Goal: Task Accomplishment & Management: Use online tool/utility

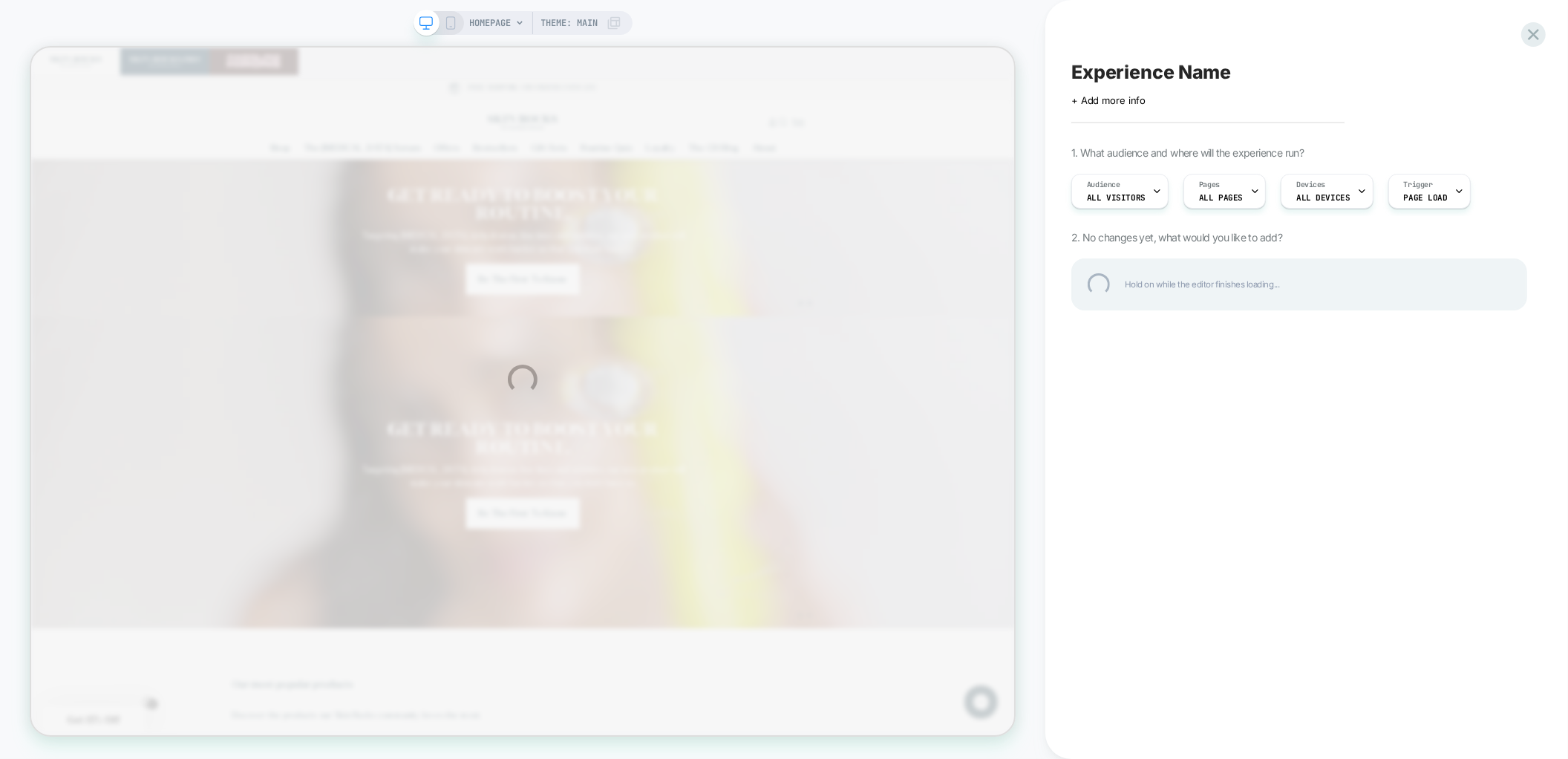
scroll to position [0, 1313]
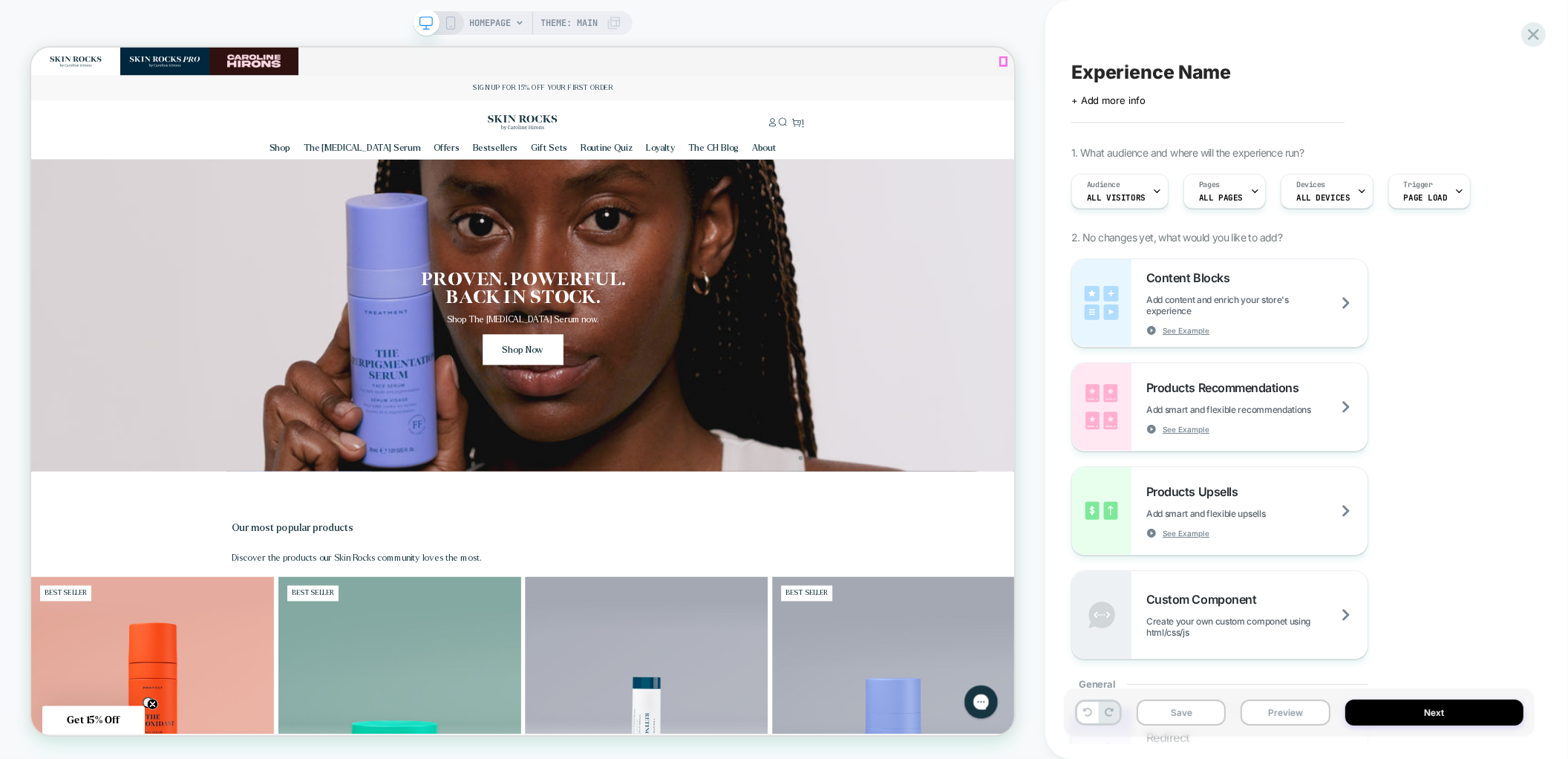
click at [1567, 66] on icon "Close" at bounding box center [1585, 65] width 10 height 10
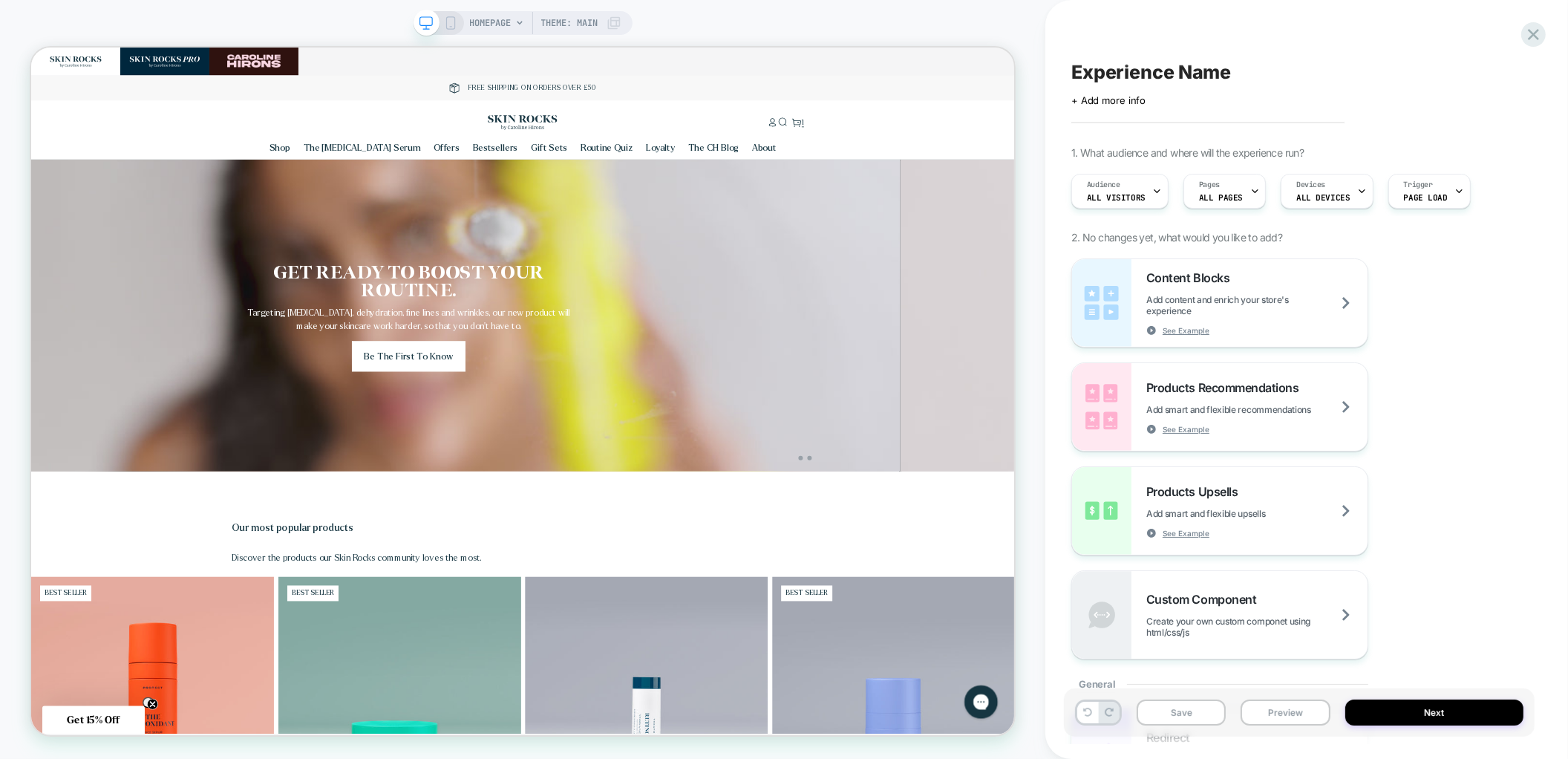
scroll to position [0, 0]
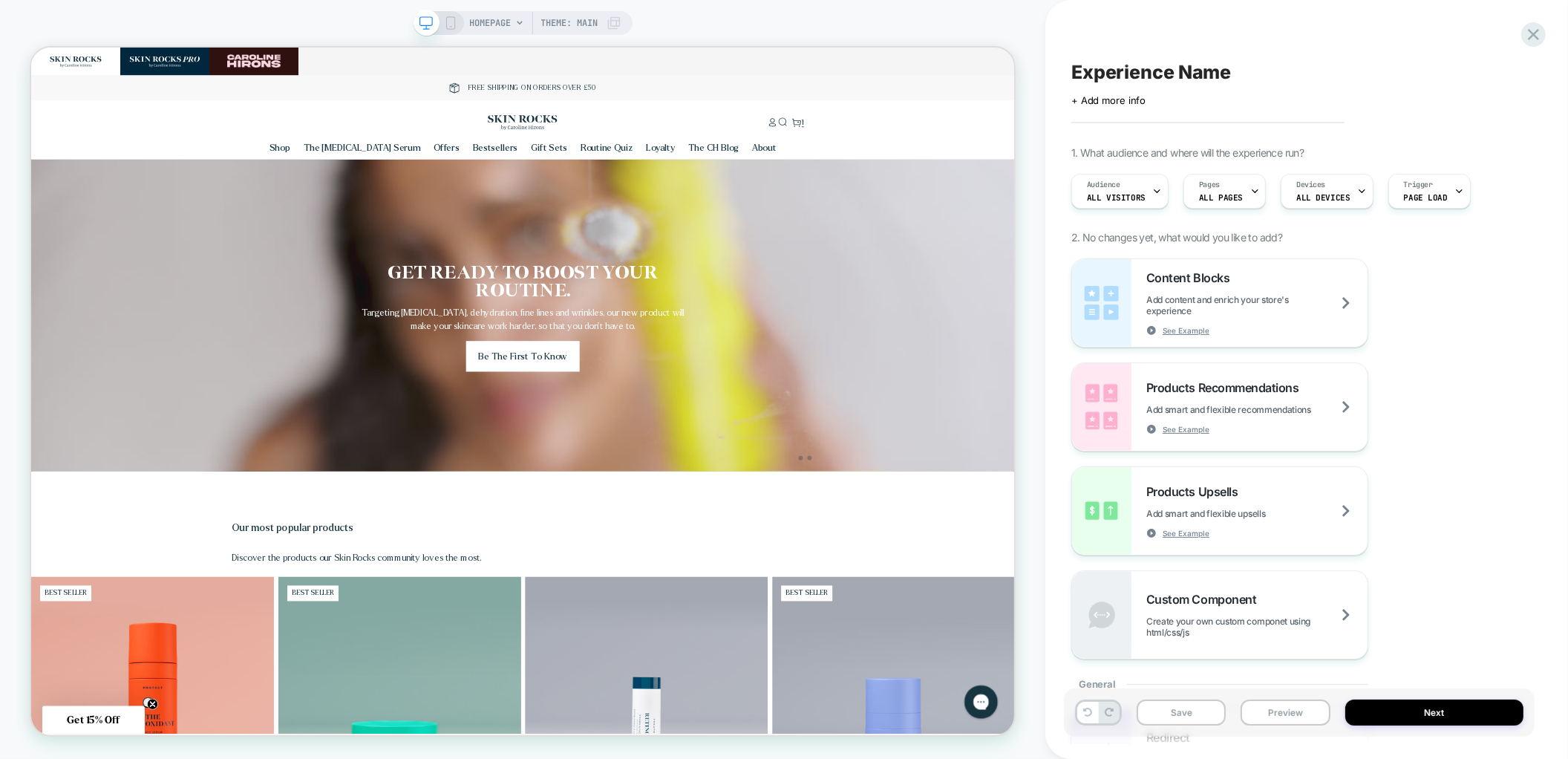
click at [447, 25] on icon at bounding box center [450, 23] width 13 height 13
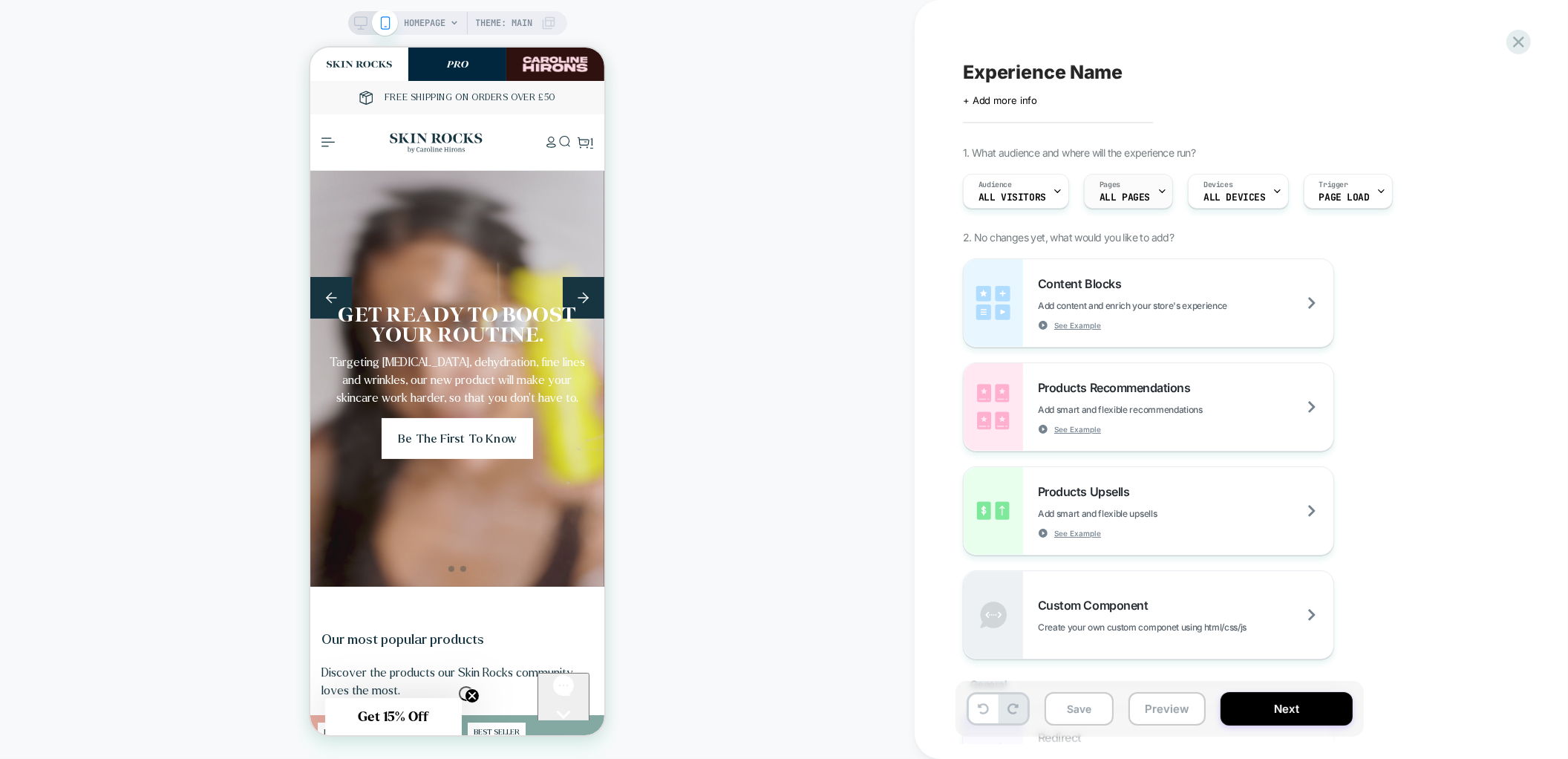
click at [1140, 198] on span "ALL PAGES" at bounding box center [1125, 198] width 51 height 11
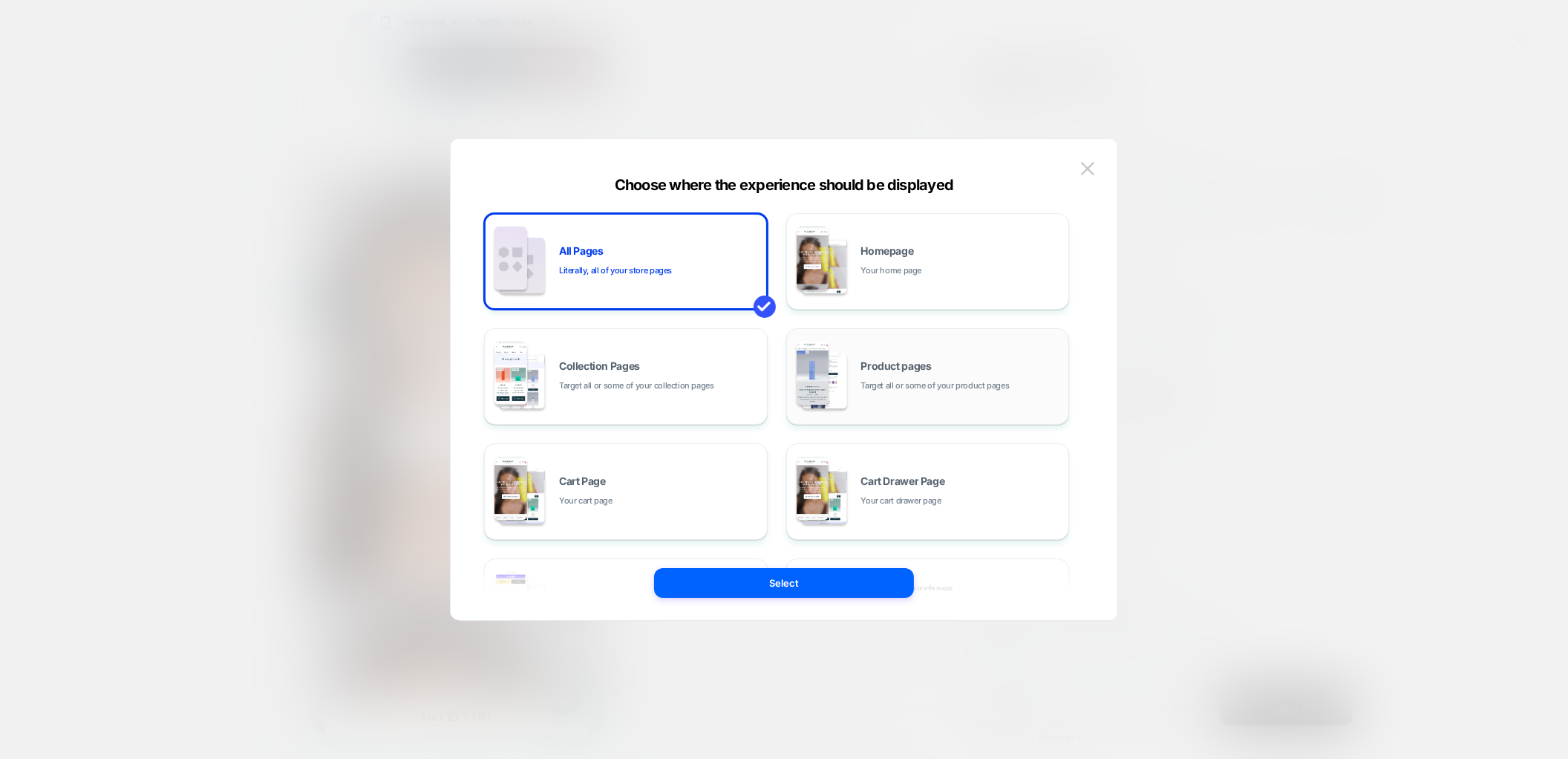
click at [924, 379] on div "HOMEPAGE Theme: MAIN Experience Name Click to edit experience details + Add mor…" at bounding box center [784, 379] width 1568 height 759
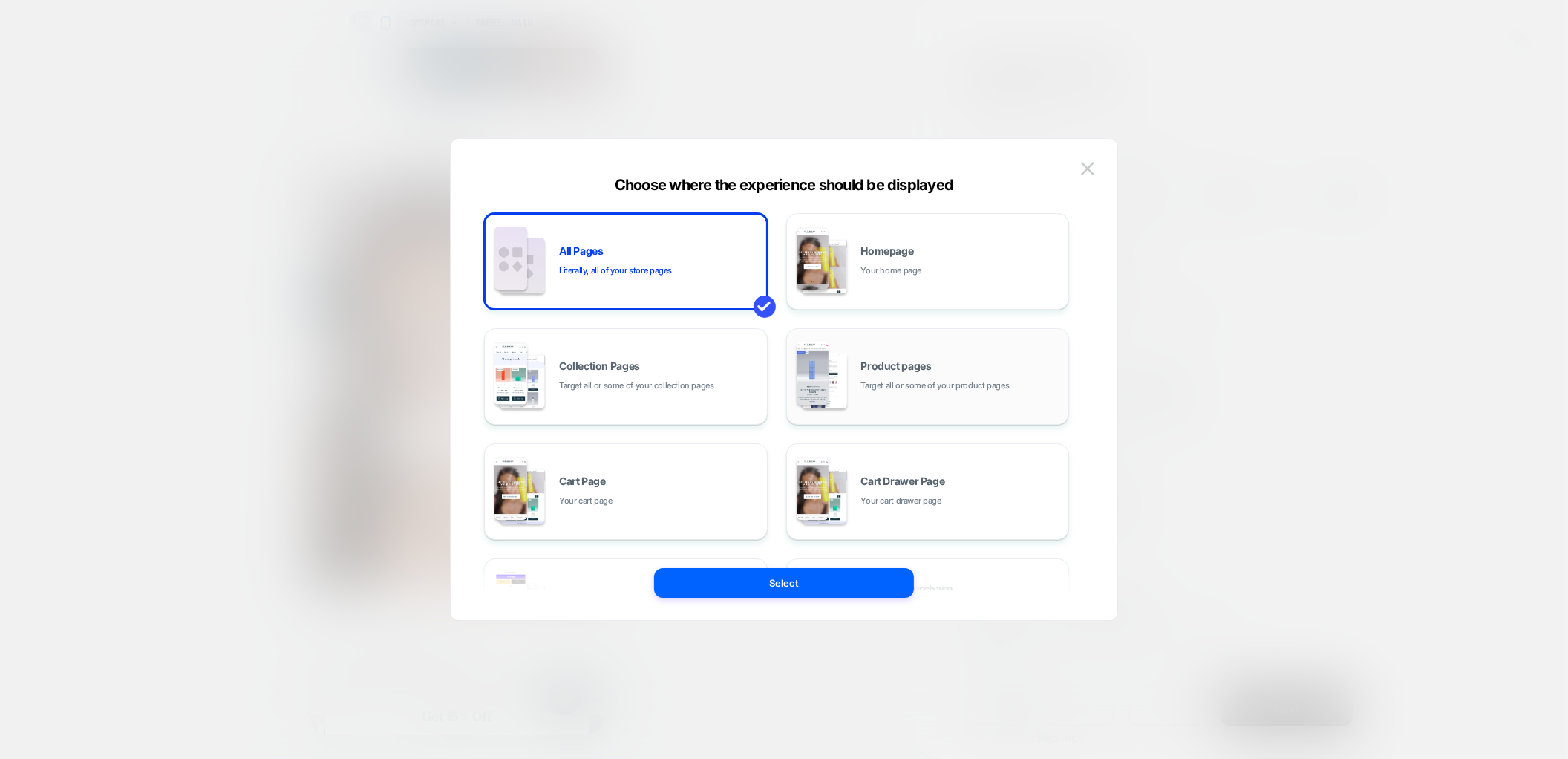
click at [922, 373] on div "Product pages Target all or some of your product pages" at bounding box center [961, 376] width 200 height 32
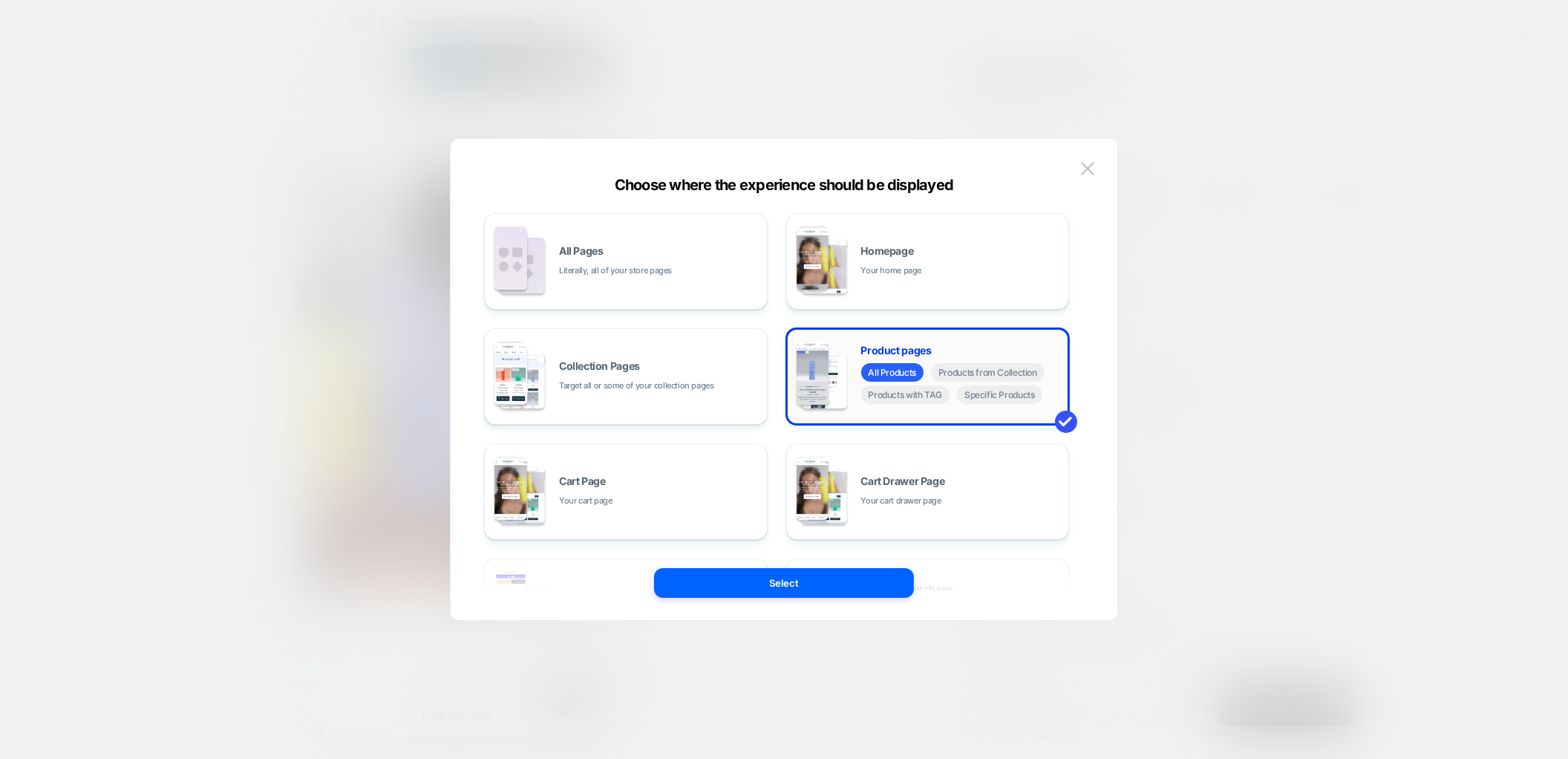
scroll to position [0, 257]
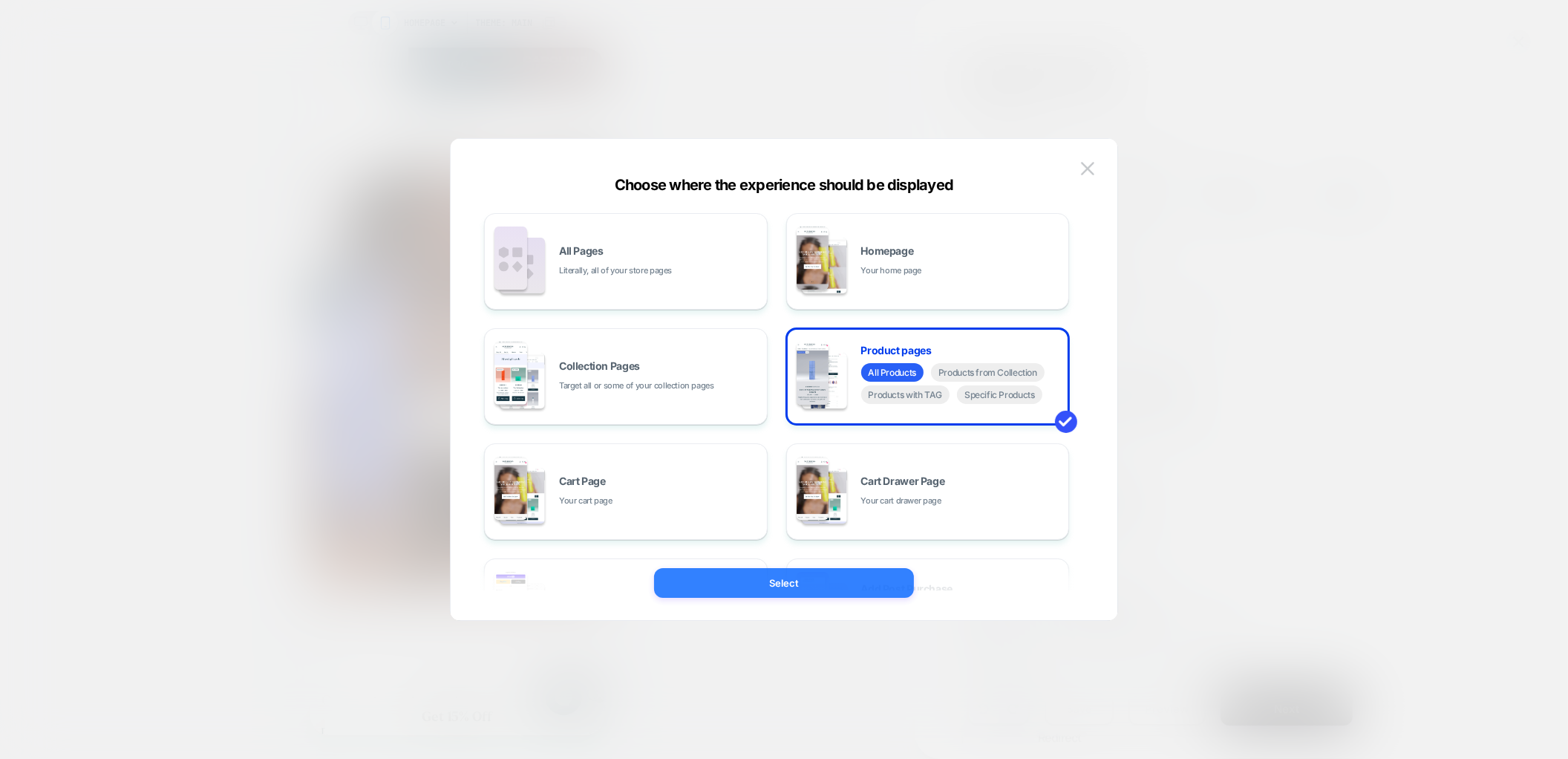
click at [842, 586] on button "Select" at bounding box center [784, 583] width 260 height 30
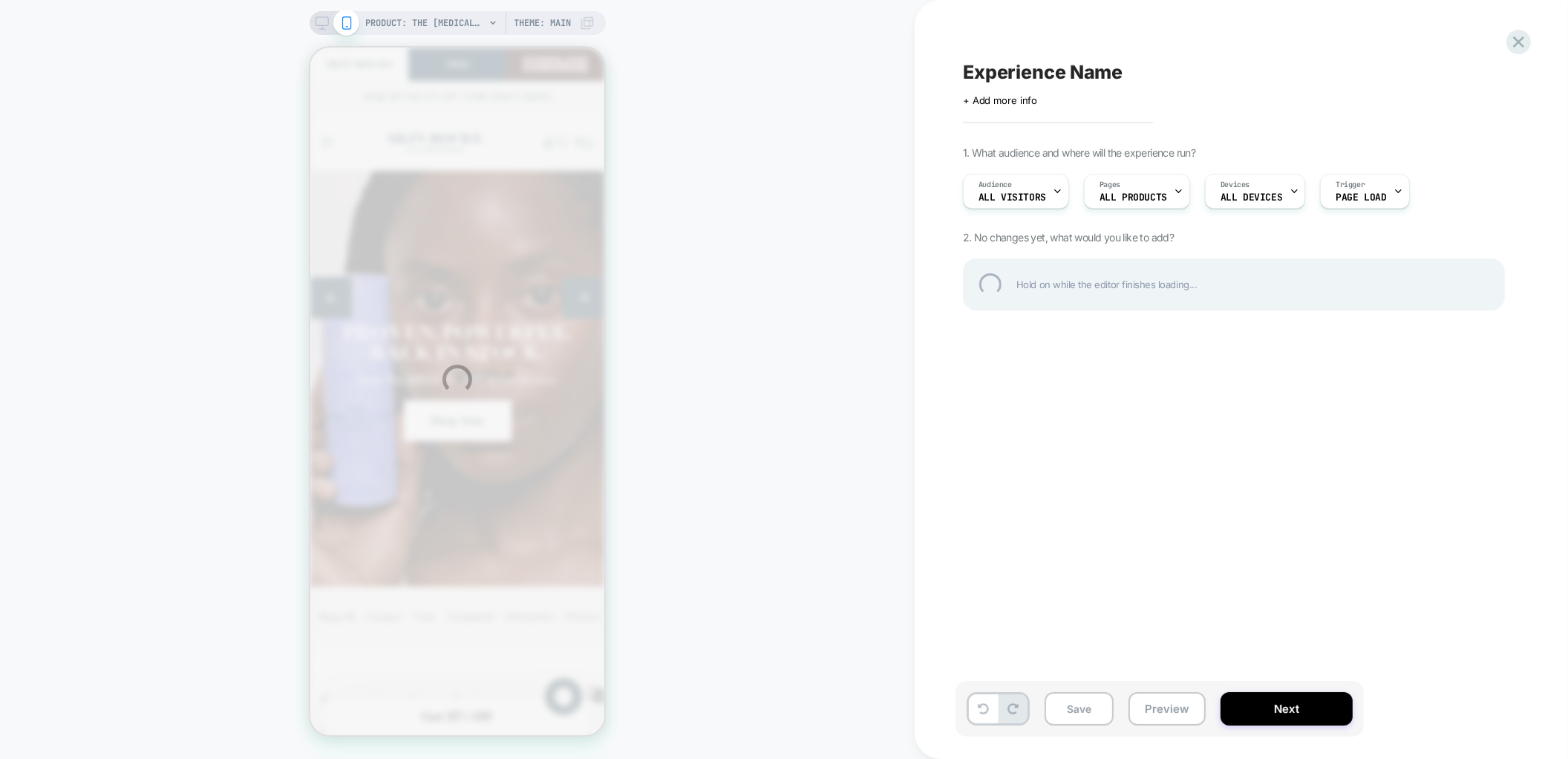
click at [472, 24] on div "PRODUCT: The [MEDICAL_DATA] Serum PRODUCT: The [MEDICAL_DATA] Serum Theme: MAIN…" at bounding box center [784, 379] width 1568 height 759
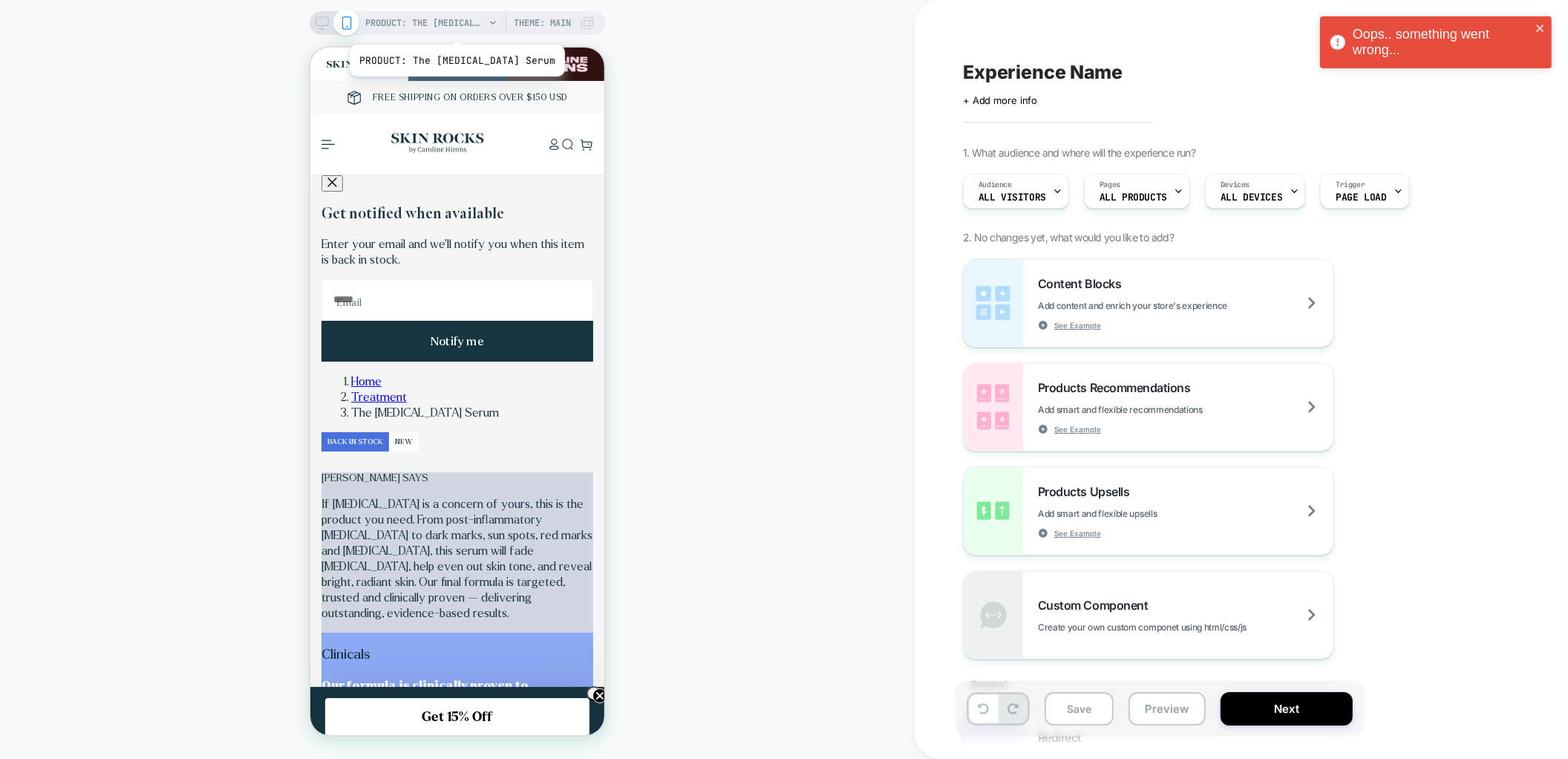
scroll to position [0, 0]
click at [464, 25] on span "PRODUCT: The [MEDICAL_DATA] Serum" at bounding box center [425, 23] width 119 height 24
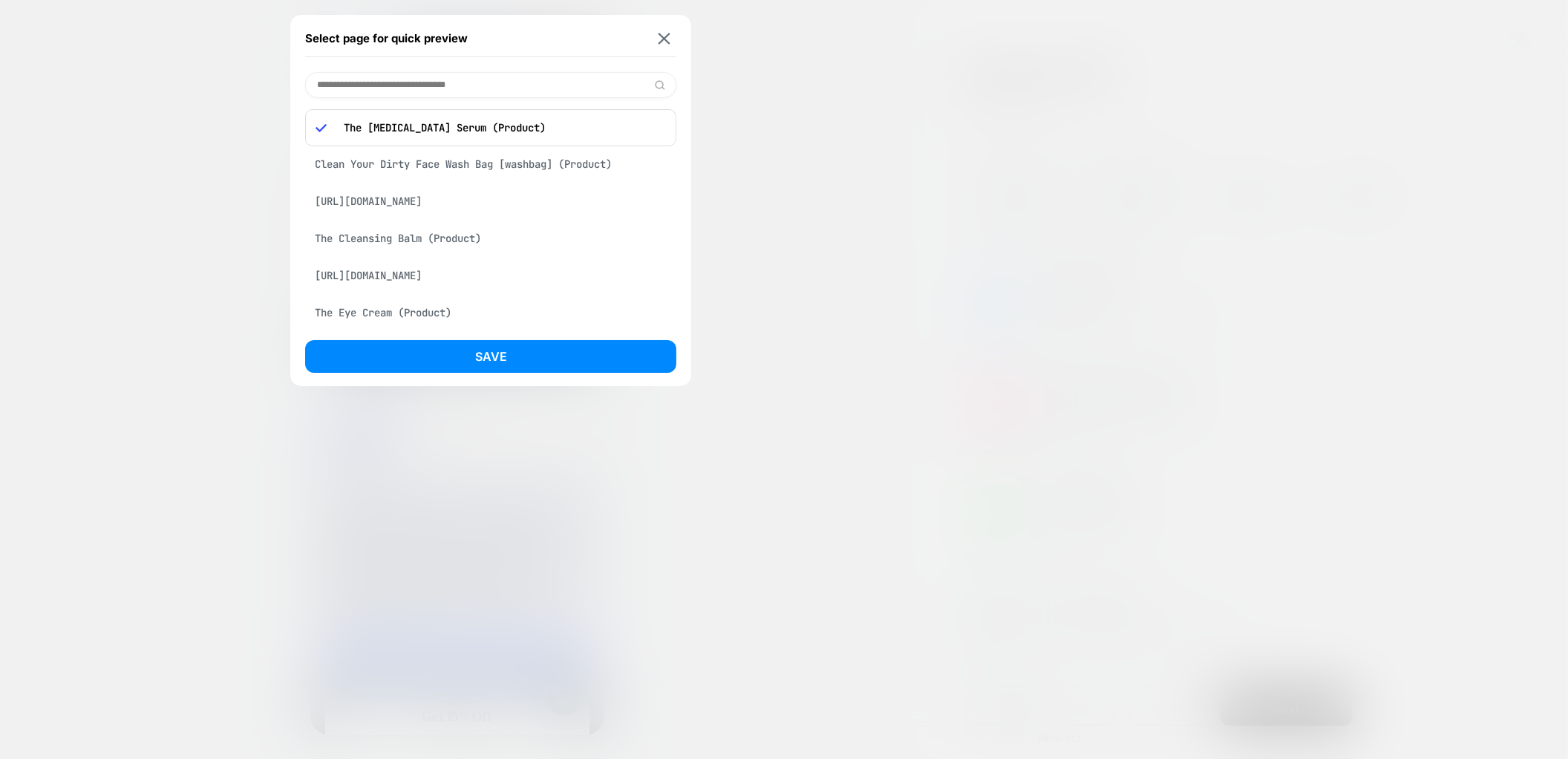
click at [446, 72] on input at bounding box center [491, 85] width 371 height 26
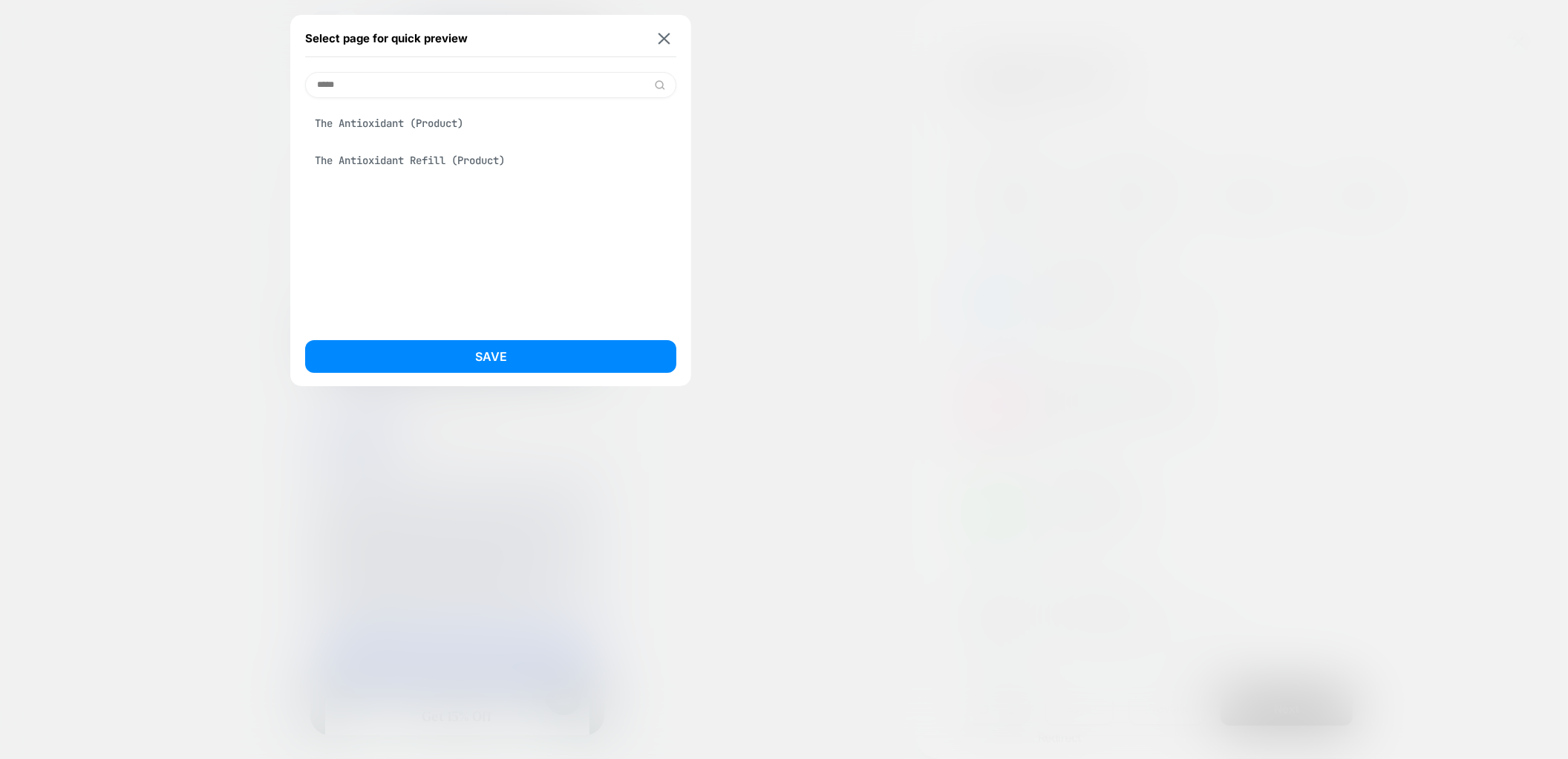
type input "*****"
click at [446, 123] on div "The Antioxidant (Product)" at bounding box center [491, 123] width 371 height 28
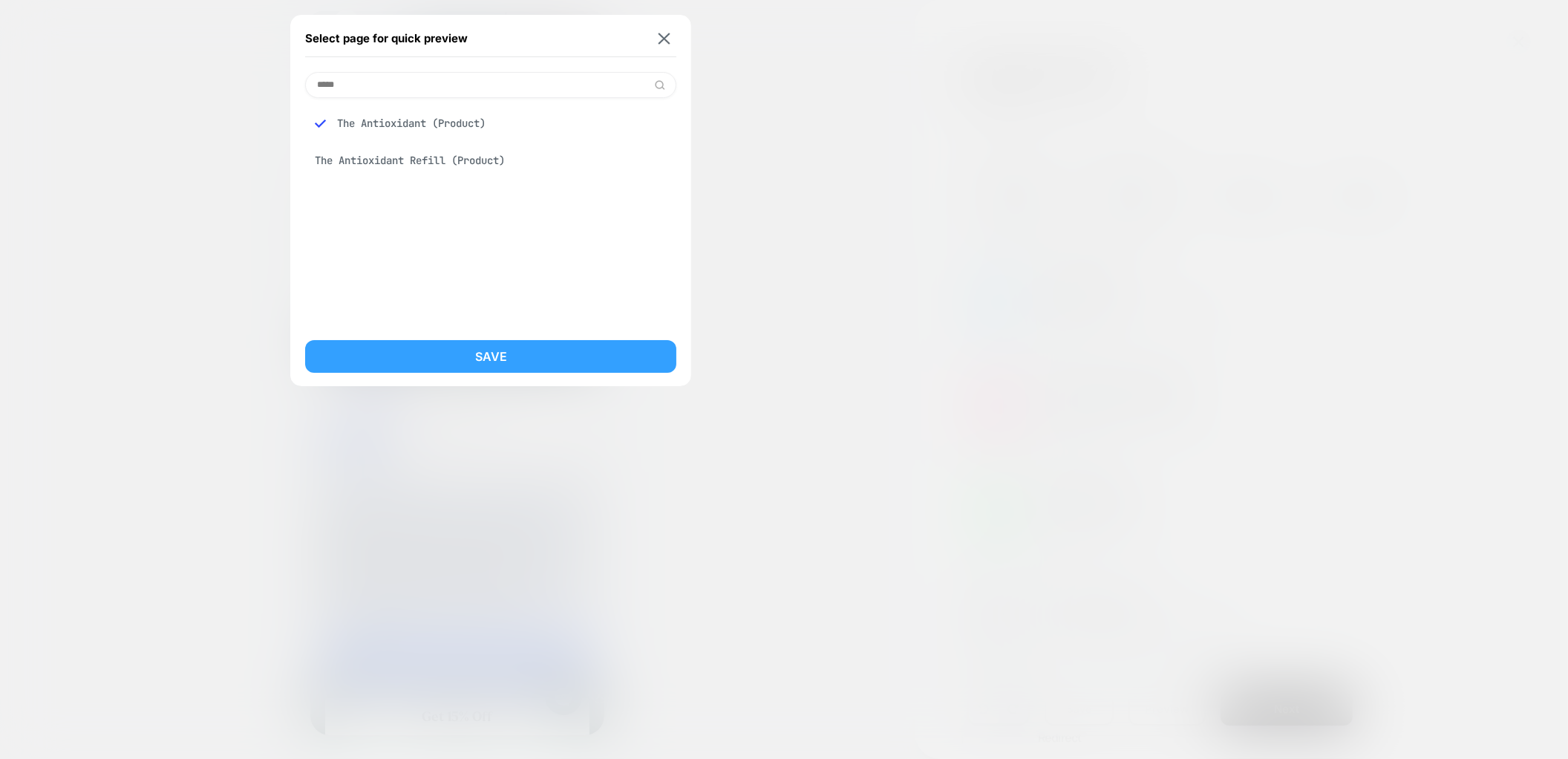
click at [491, 356] on button "Save" at bounding box center [491, 355] width 371 height 32
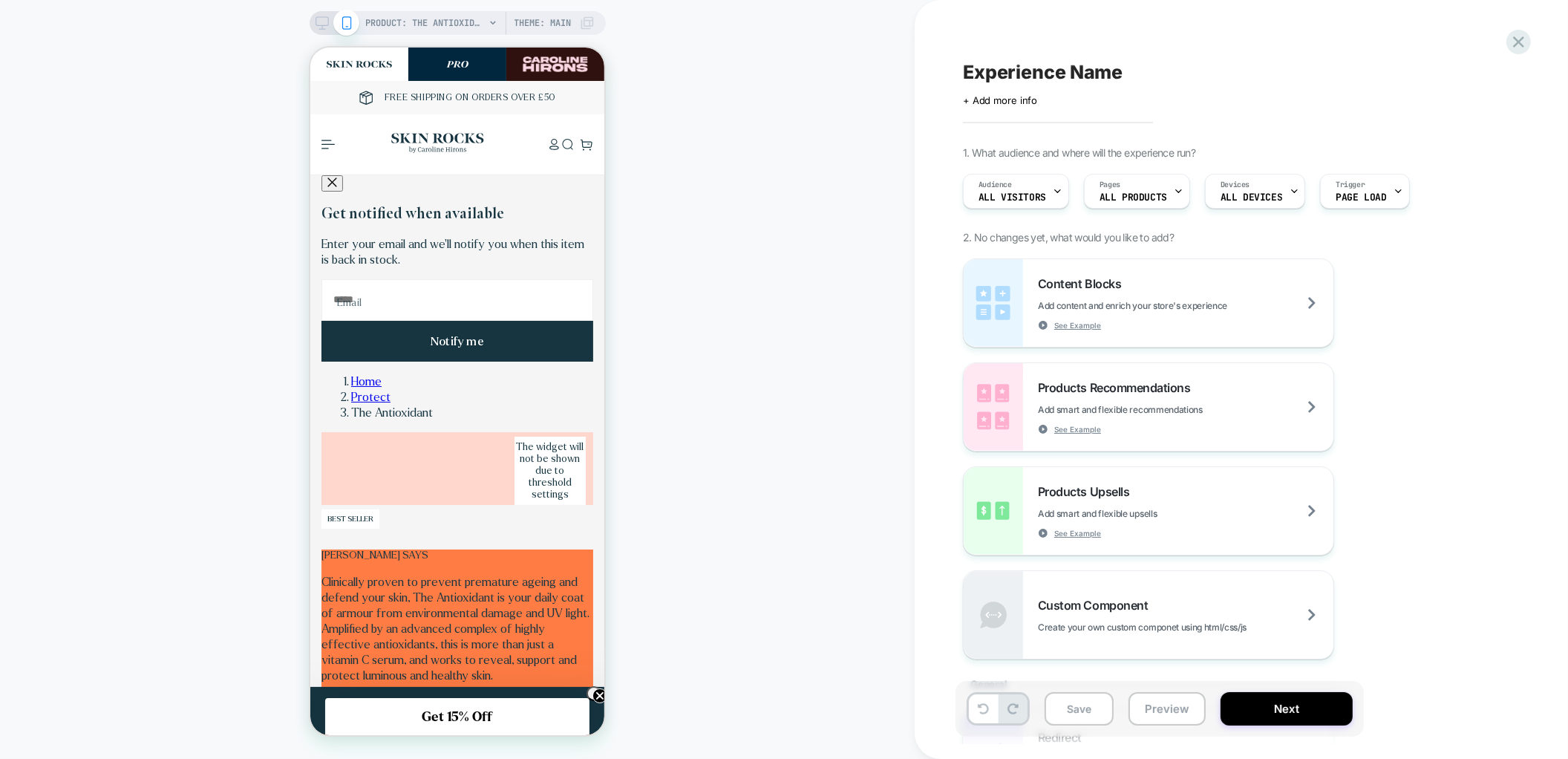
scroll to position [0, 0]
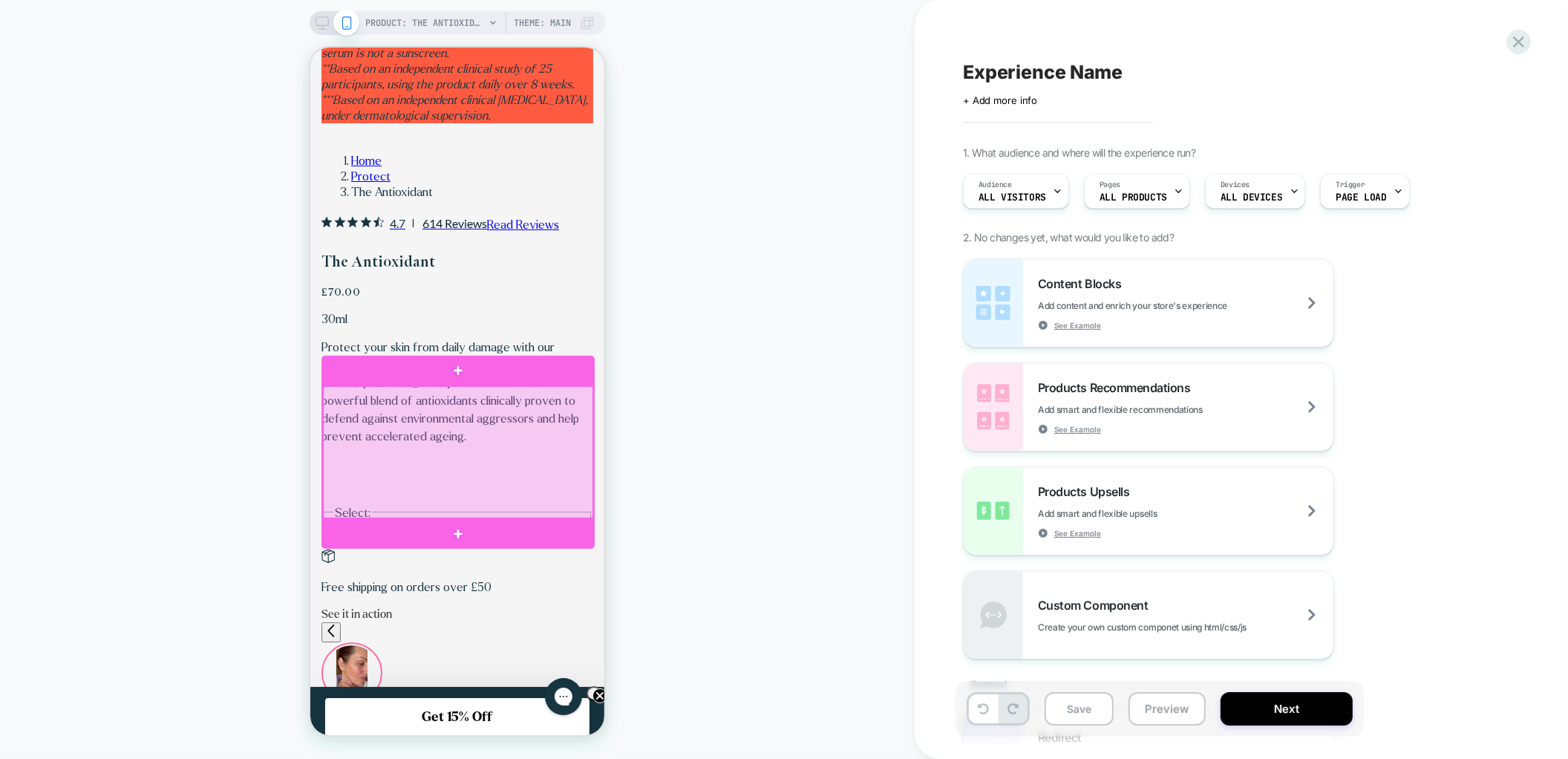
click at [398, 399] on div at bounding box center [457, 452] width 271 height 131
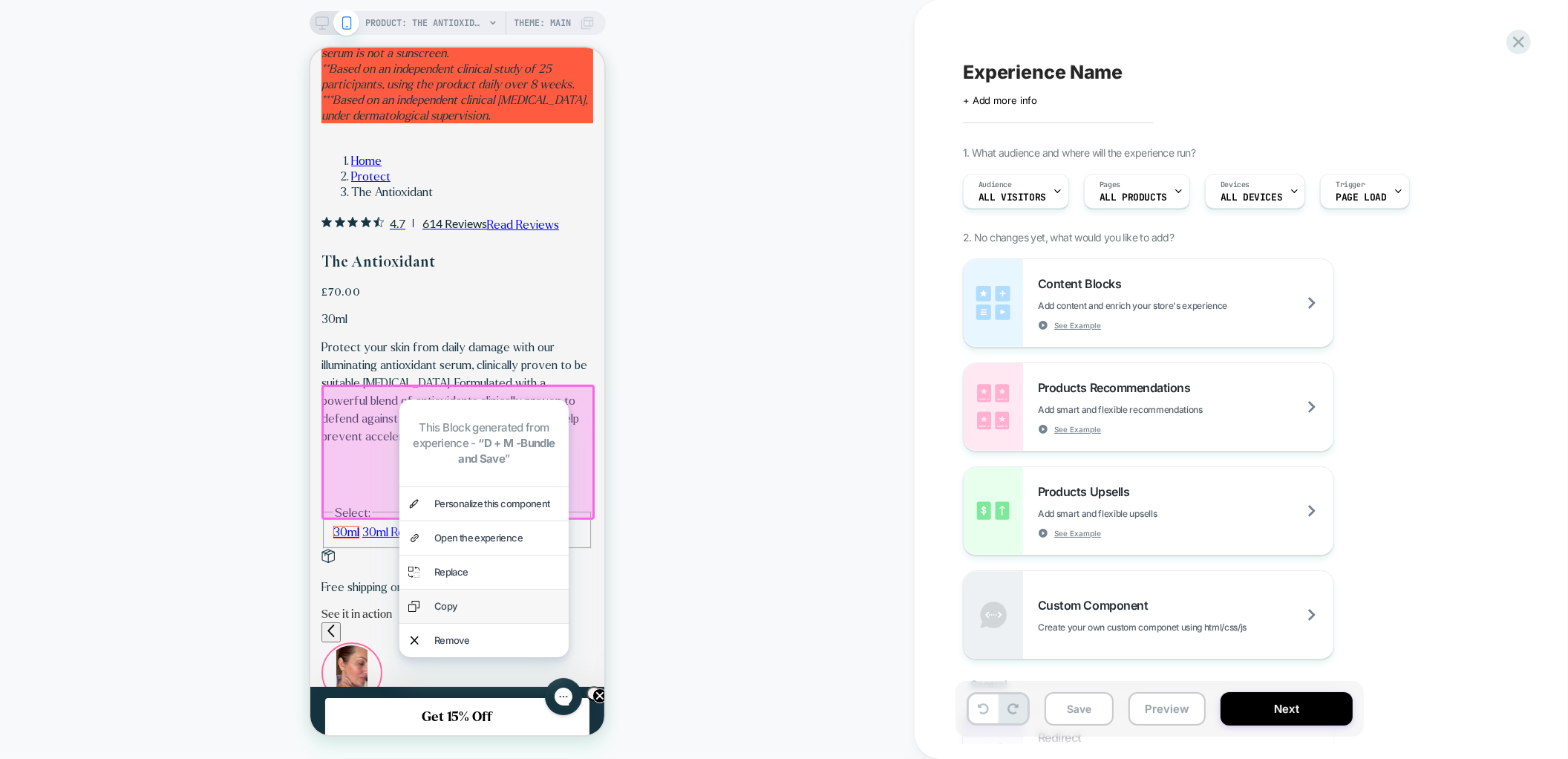
click at [432, 610] on div "Copy" at bounding box center [482, 606] width 169 height 33
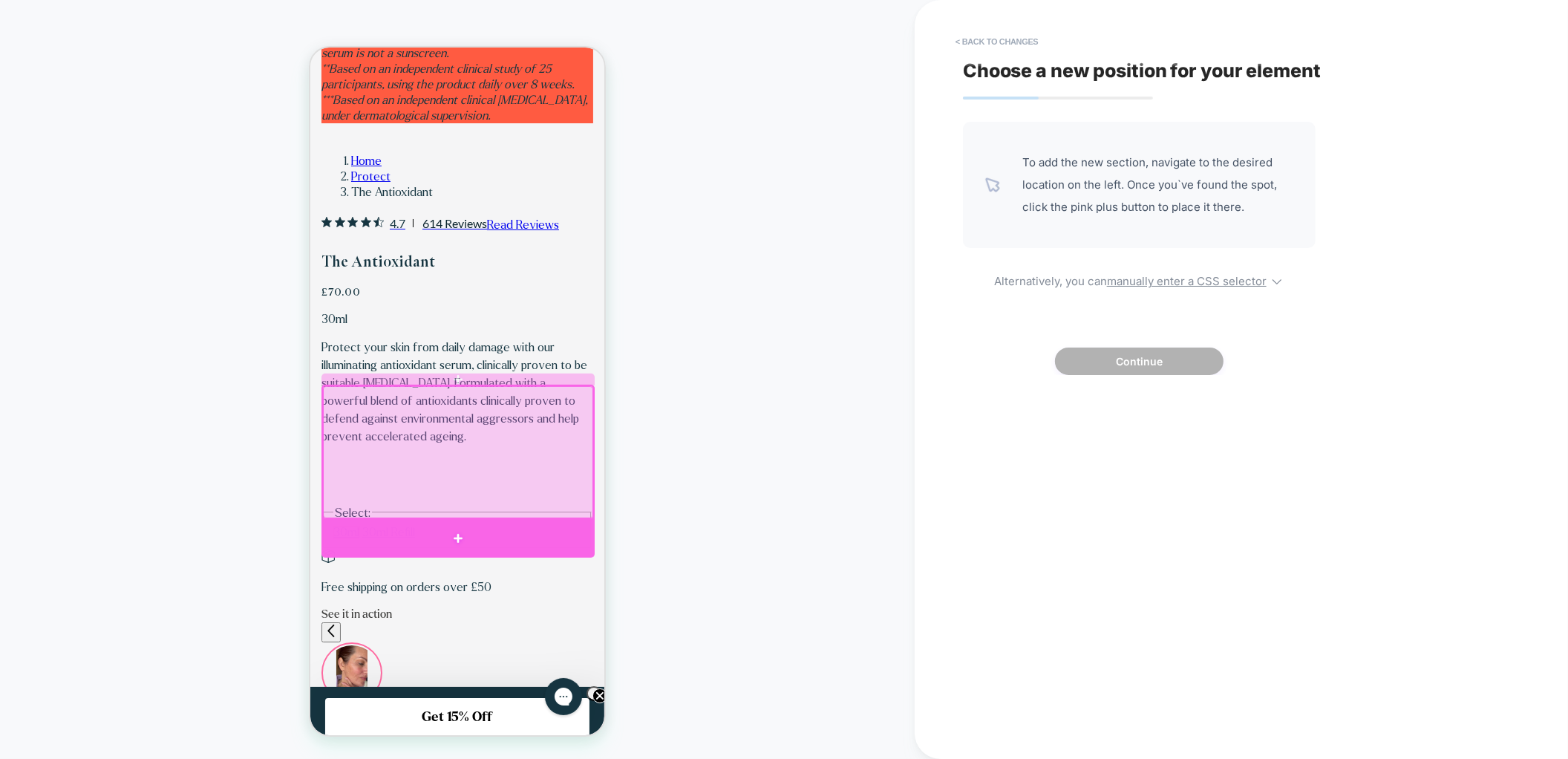
click at [346, 525] on div at bounding box center [457, 538] width 273 height 38
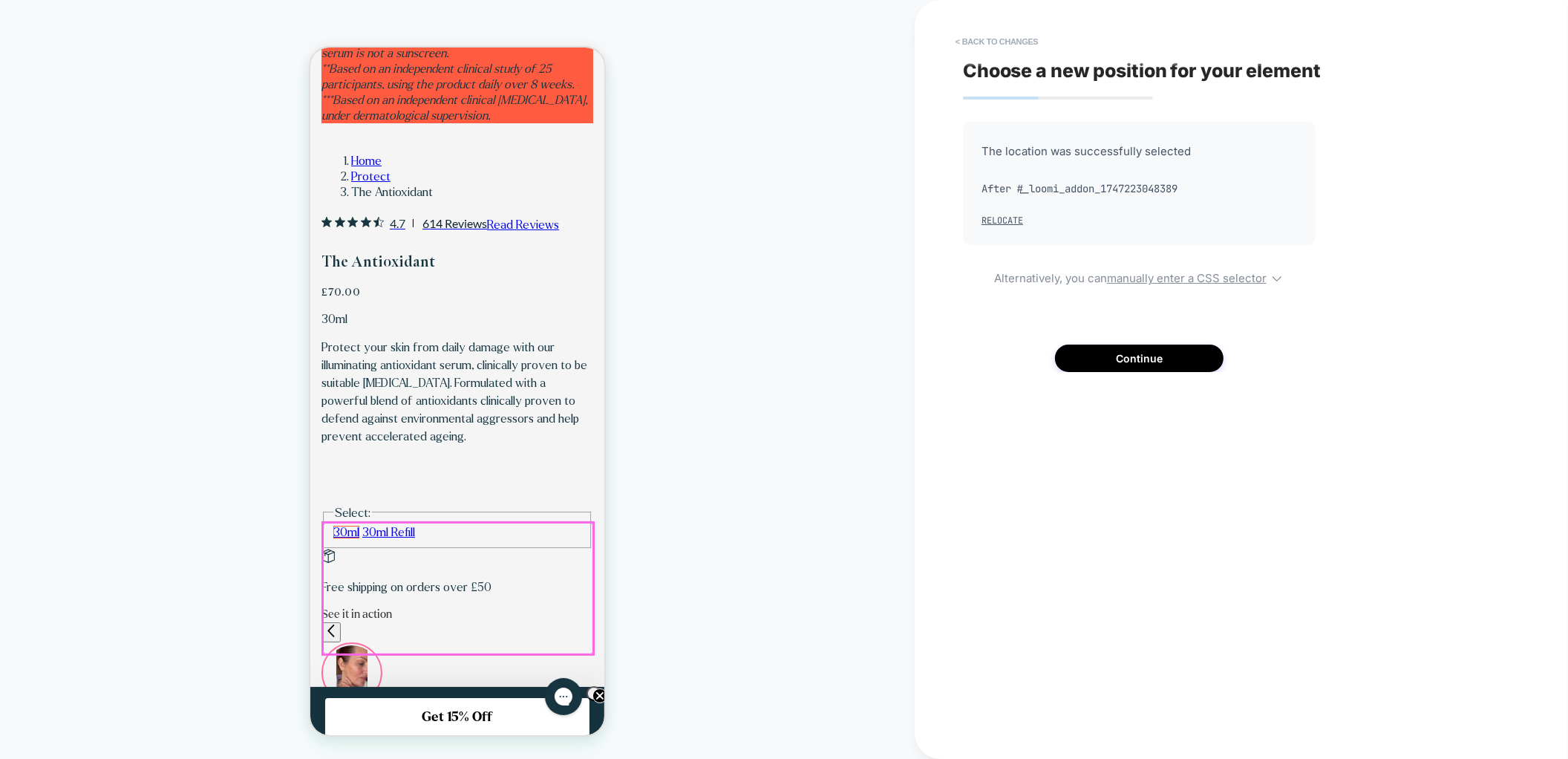
click at [342, 535] on div at bounding box center [457, 588] width 271 height 131
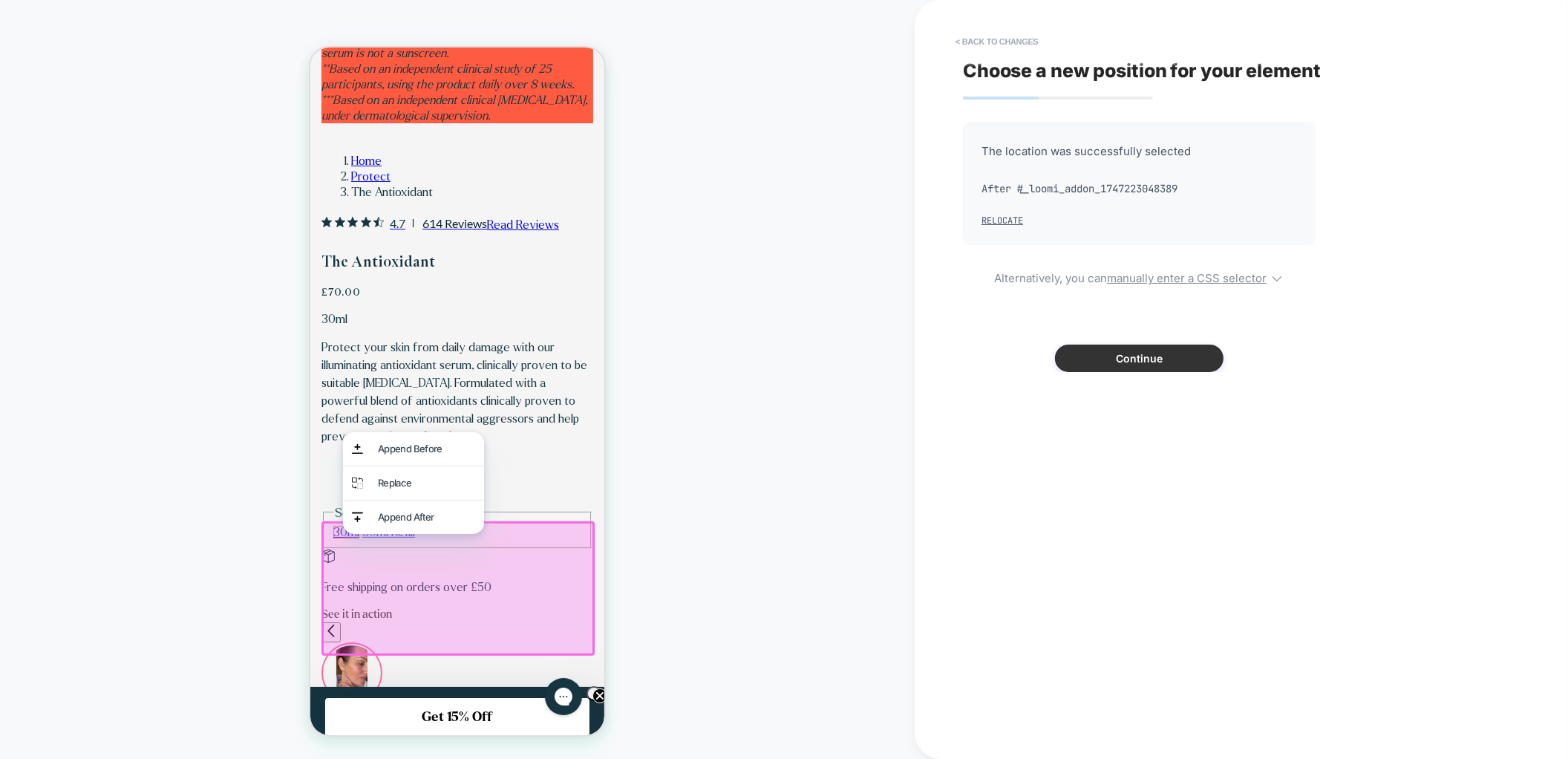
click at [1137, 345] on button "Continue" at bounding box center [1139, 358] width 169 height 27
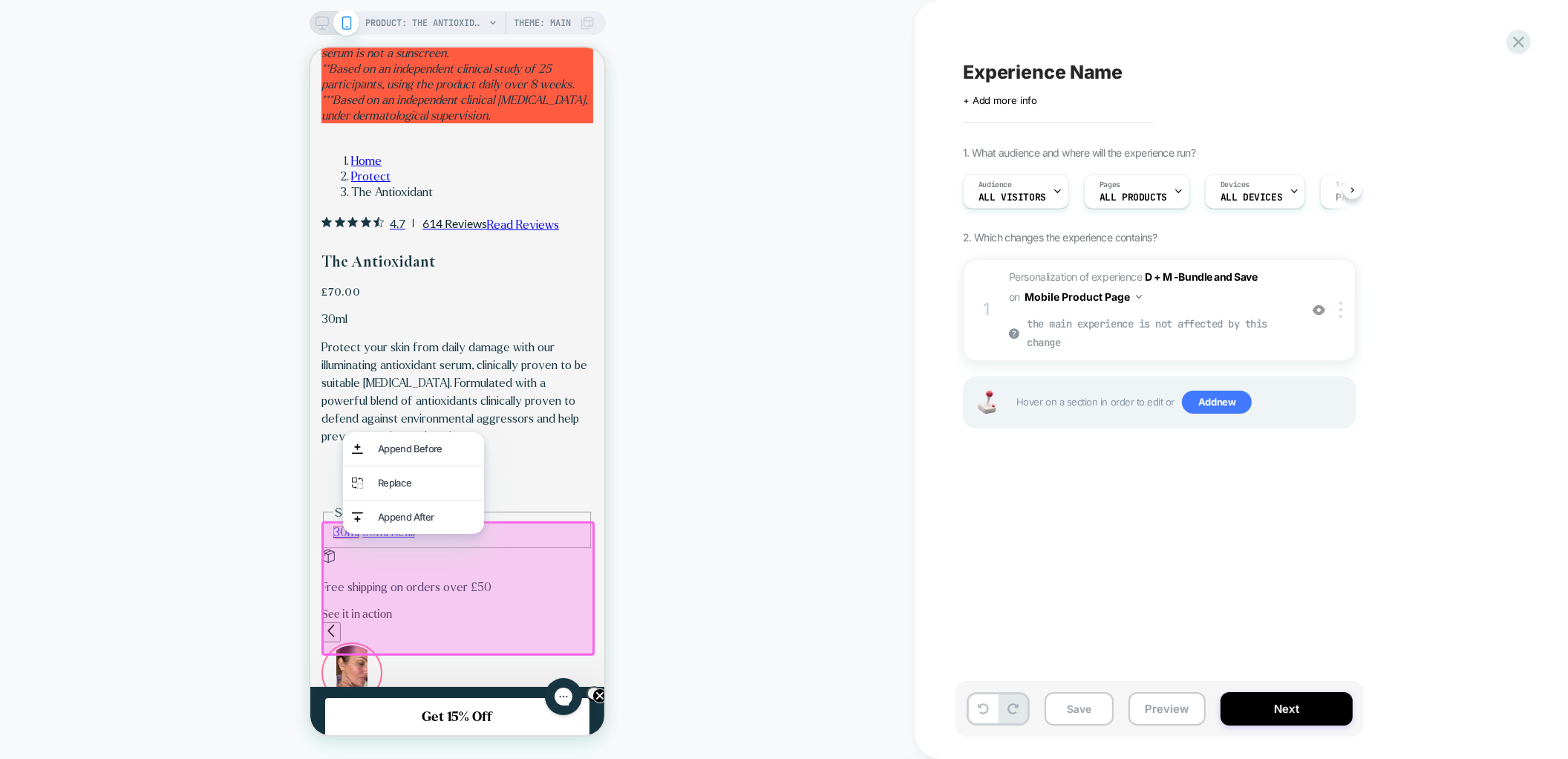
scroll to position [0, 1]
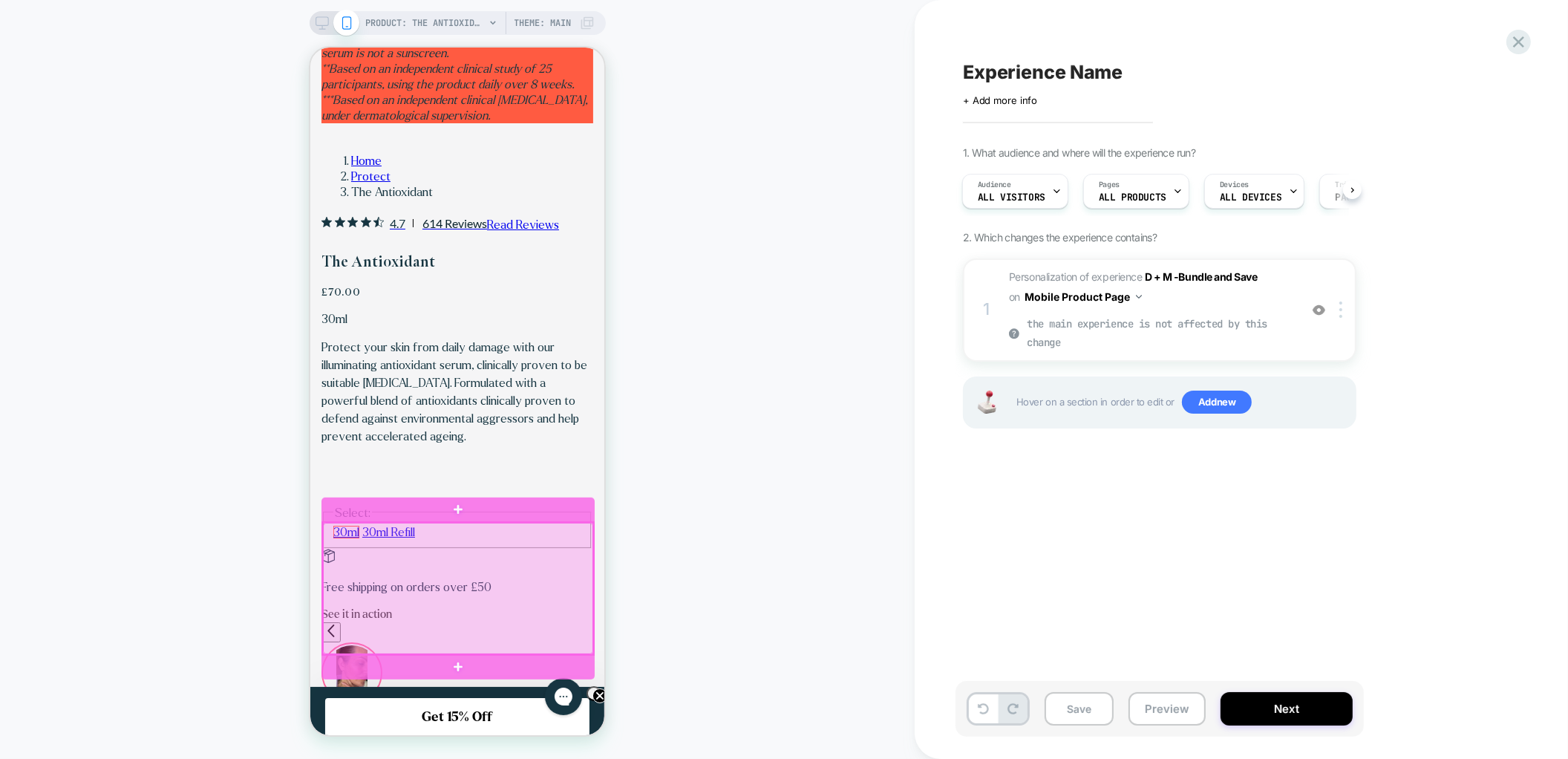
click at [374, 580] on div at bounding box center [457, 588] width 271 height 131
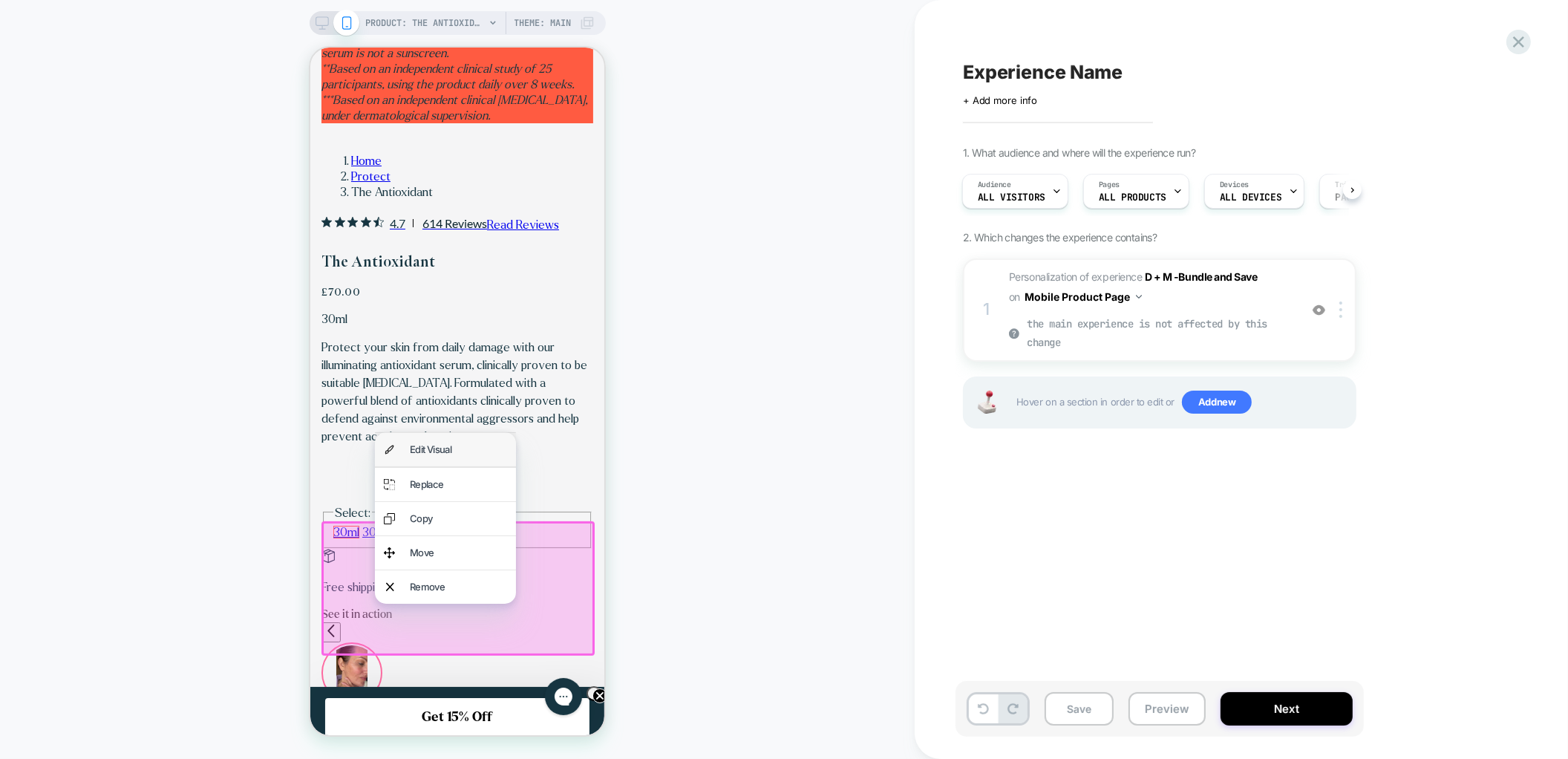
click at [422, 459] on div "Edit Visual" at bounding box center [444, 449] width 141 height 33
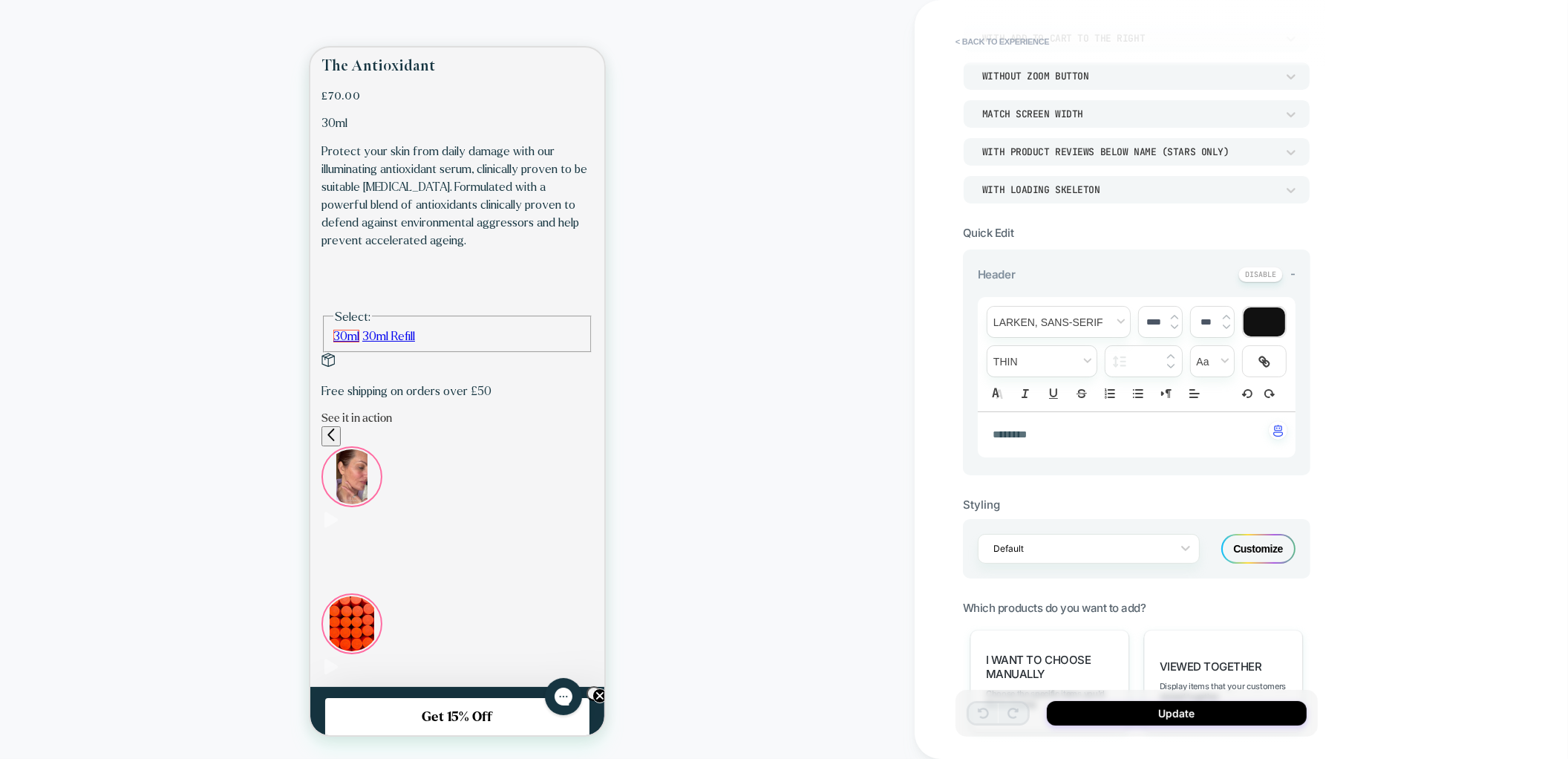
scroll to position [165, 0]
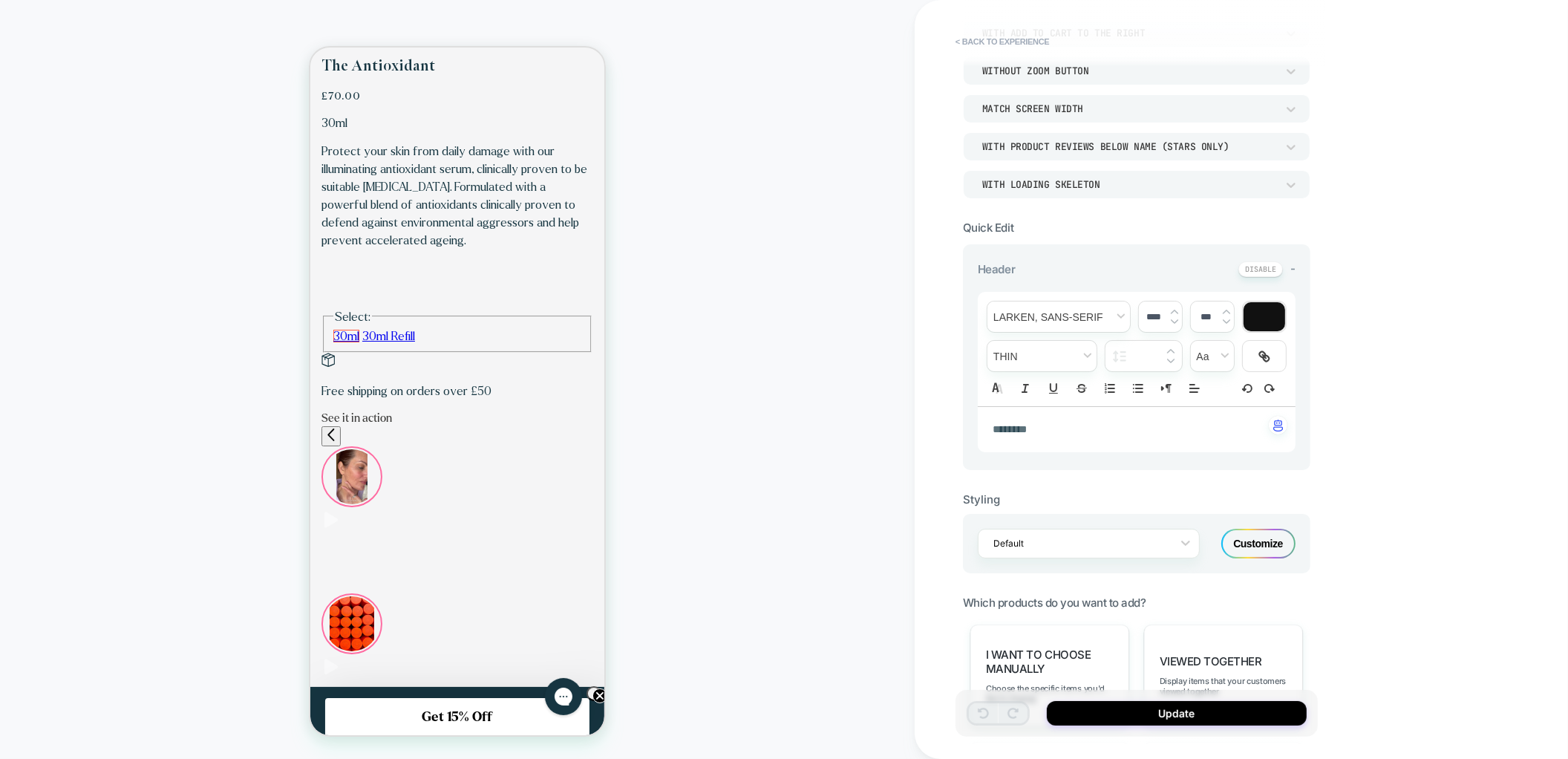
click at [1026, 424] on span "*******" at bounding box center [1009, 429] width 34 height 11
type input "******"
click at [1026, 424] on span "*******" at bounding box center [1009, 429] width 34 height 11
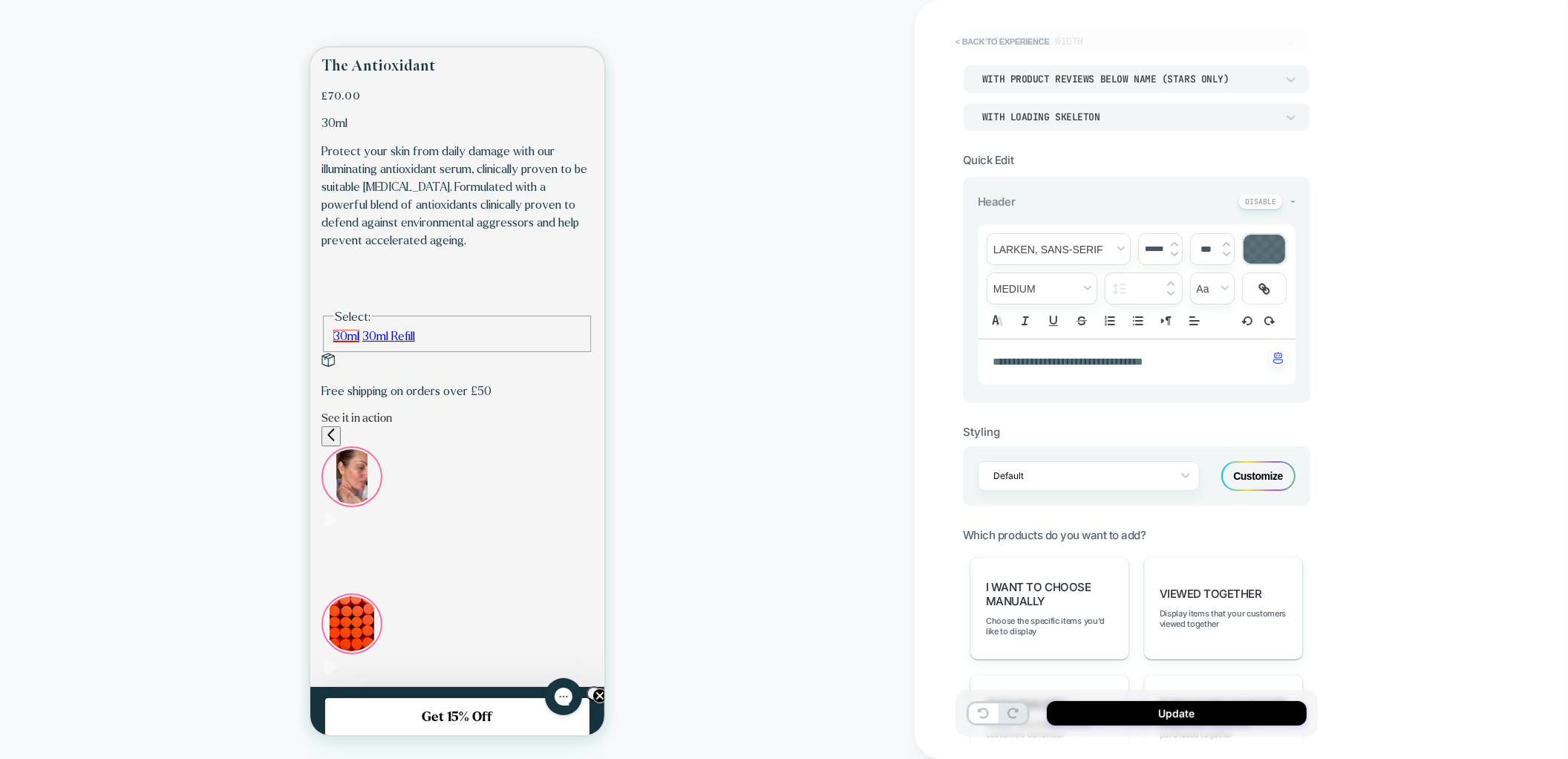
scroll to position [287, 0]
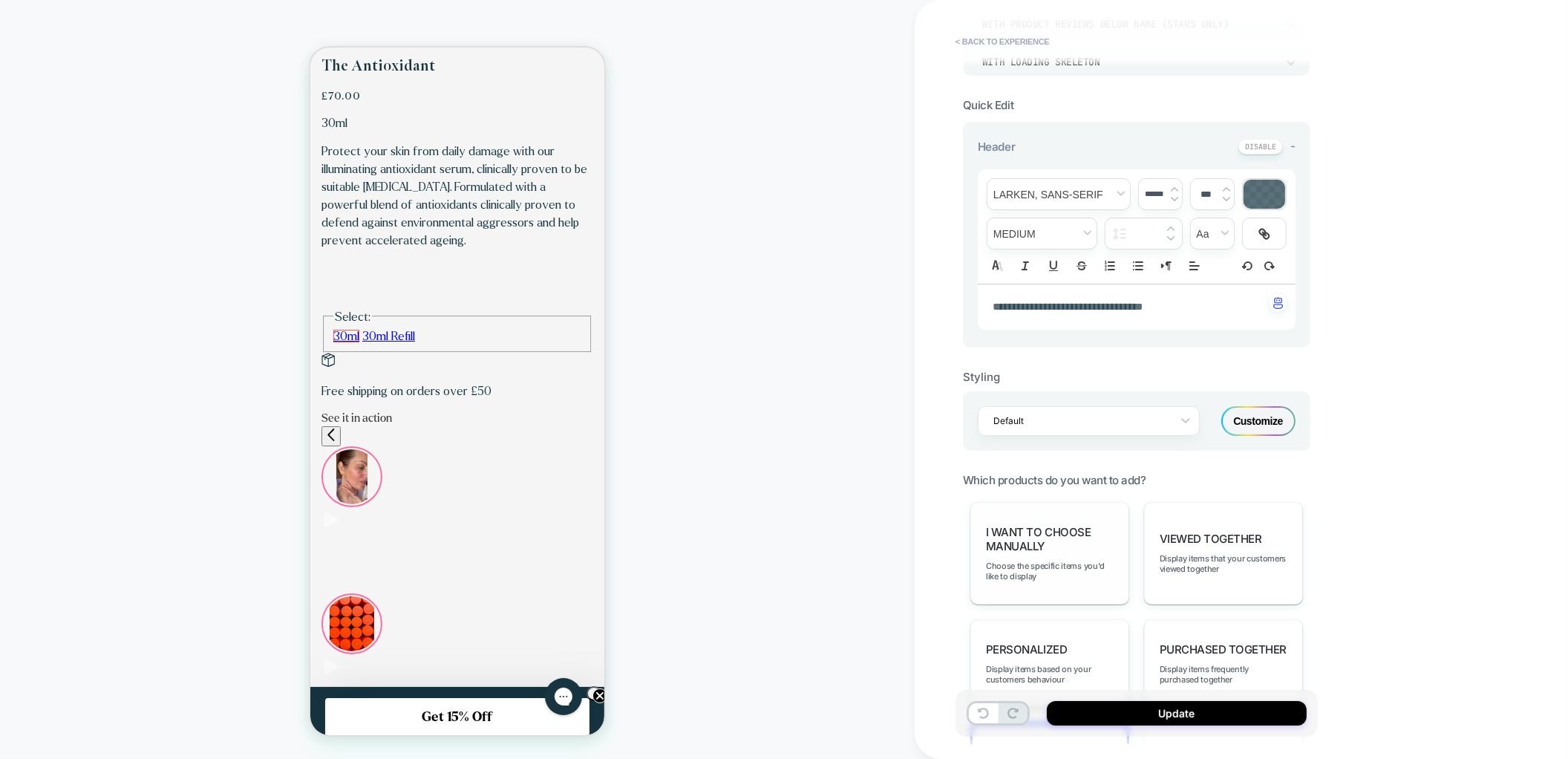
click at [1039, 552] on div "I want to choose manually Choose the specific items you'd like to display" at bounding box center [1051, 552] width 159 height 102
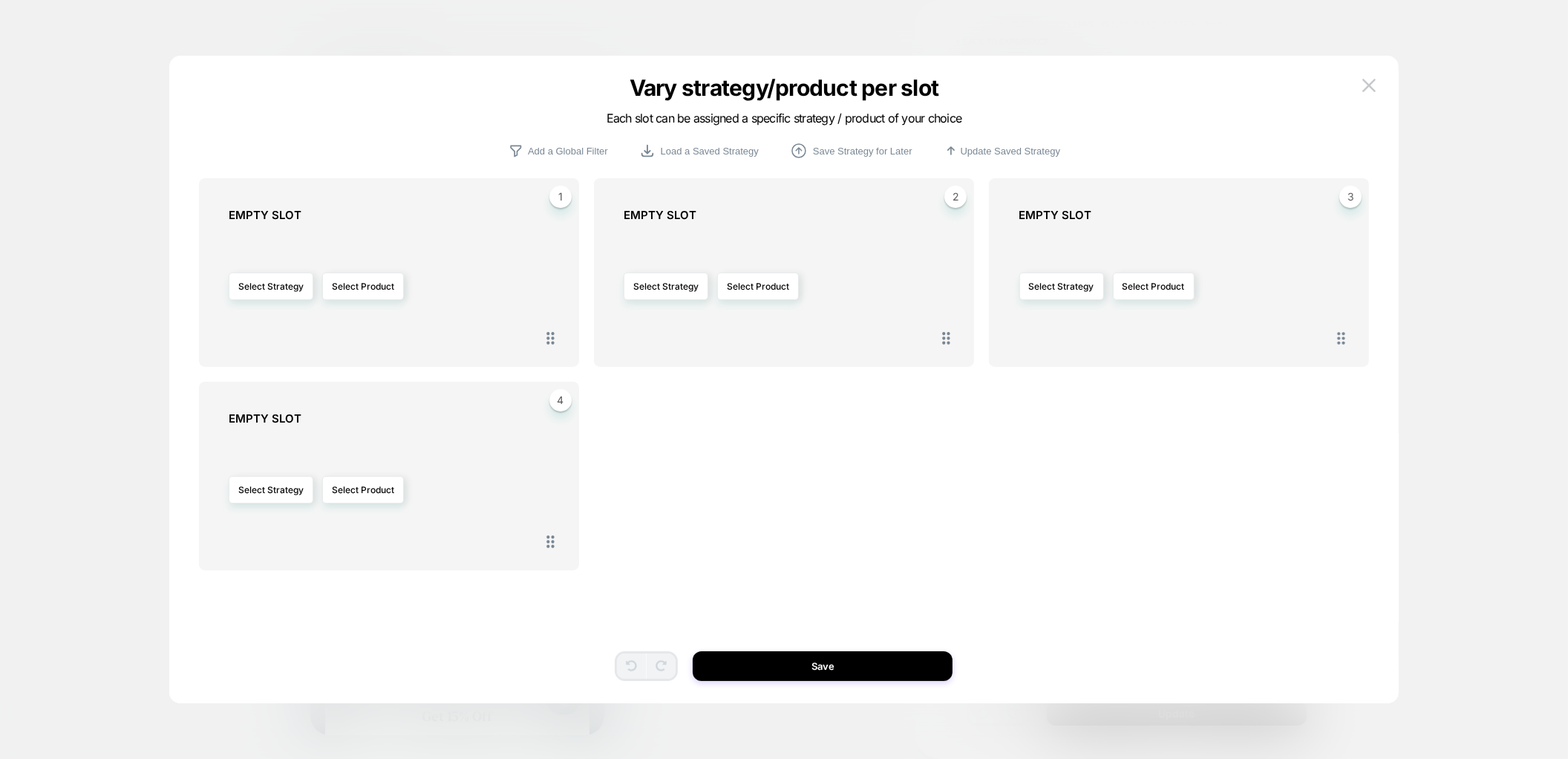
scroll to position [0, 257]
click at [352, 286] on button "Select Product" at bounding box center [362, 285] width 81 height 27
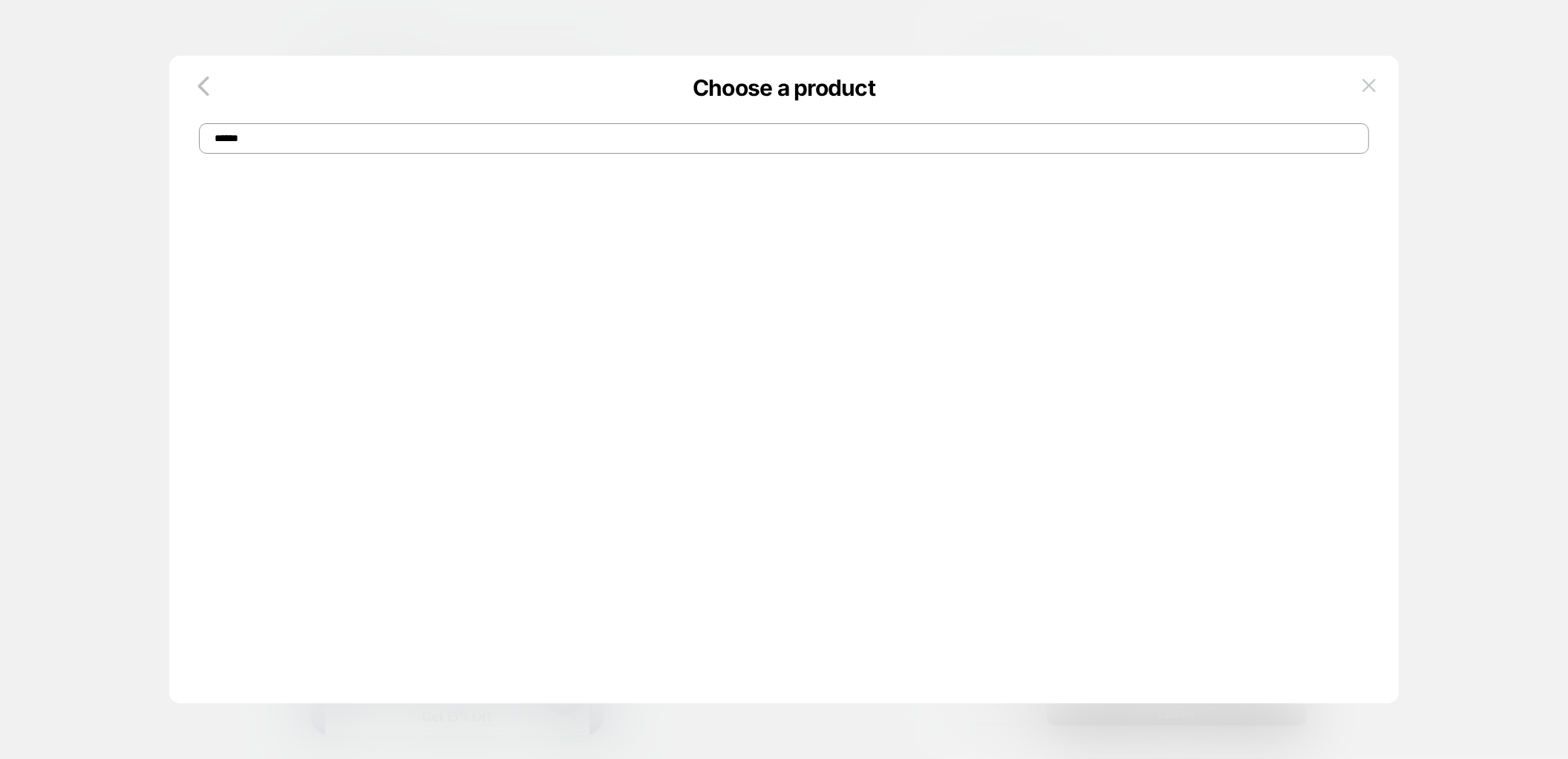
click at [249, 140] on input "******" at bounding box center [784, 138] width 1171 height 31
type input "*"
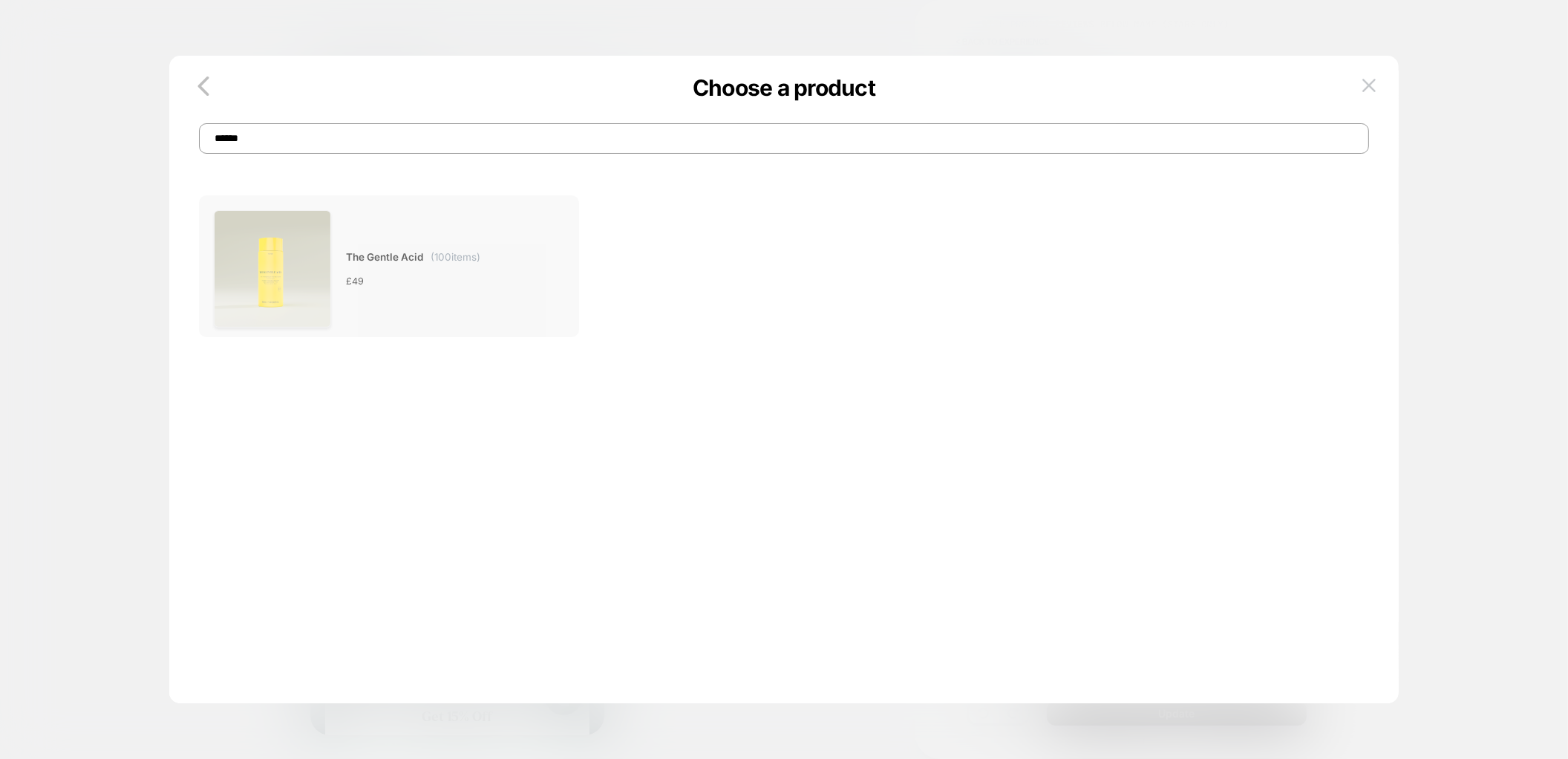
type input "******"
click at [303, 253] on img at bounding box center [272, 269] width 117 height 117
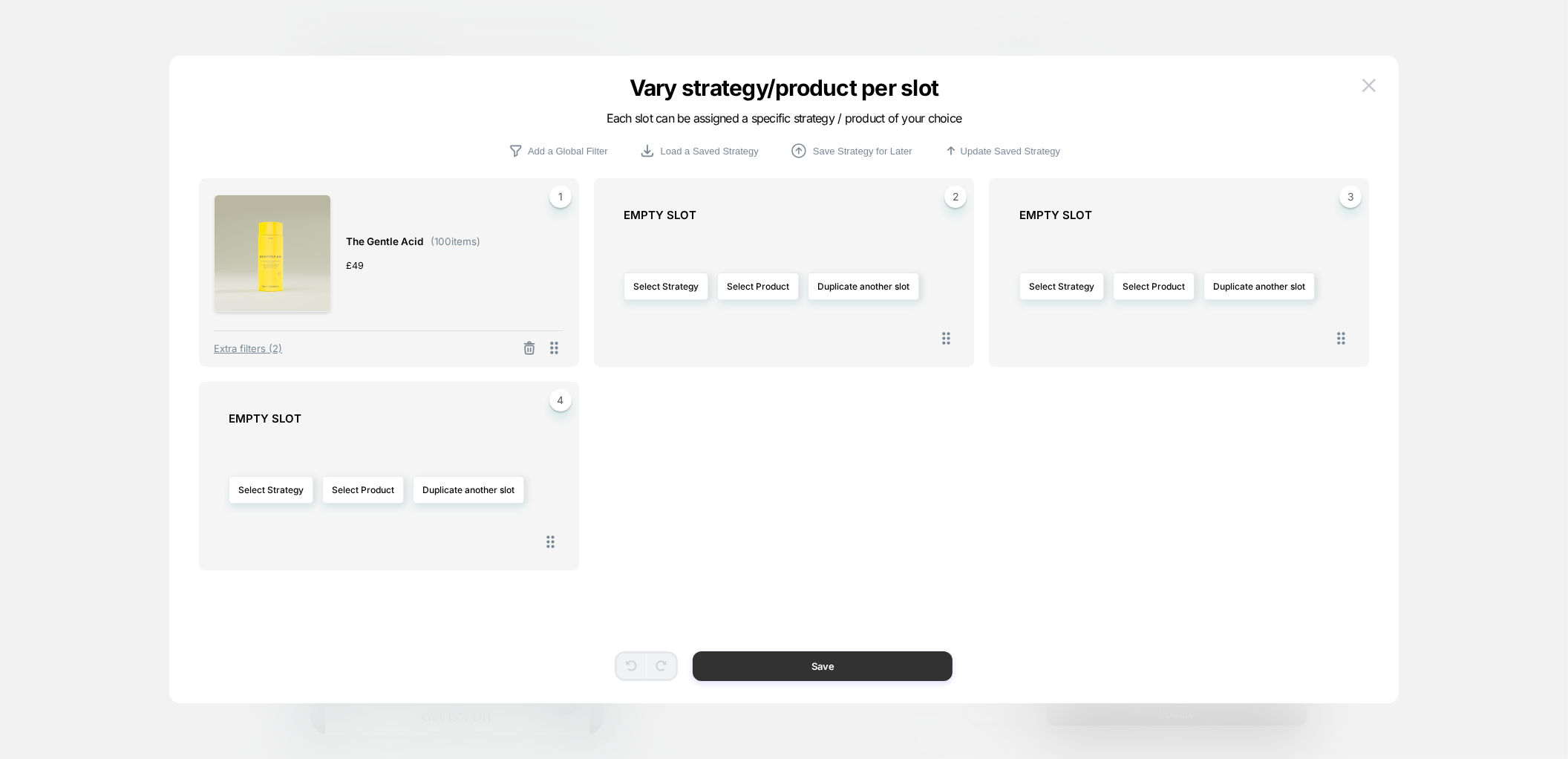
click at [787, 668] on button "Save" at bounding box center [822, 666] width 260 height 30
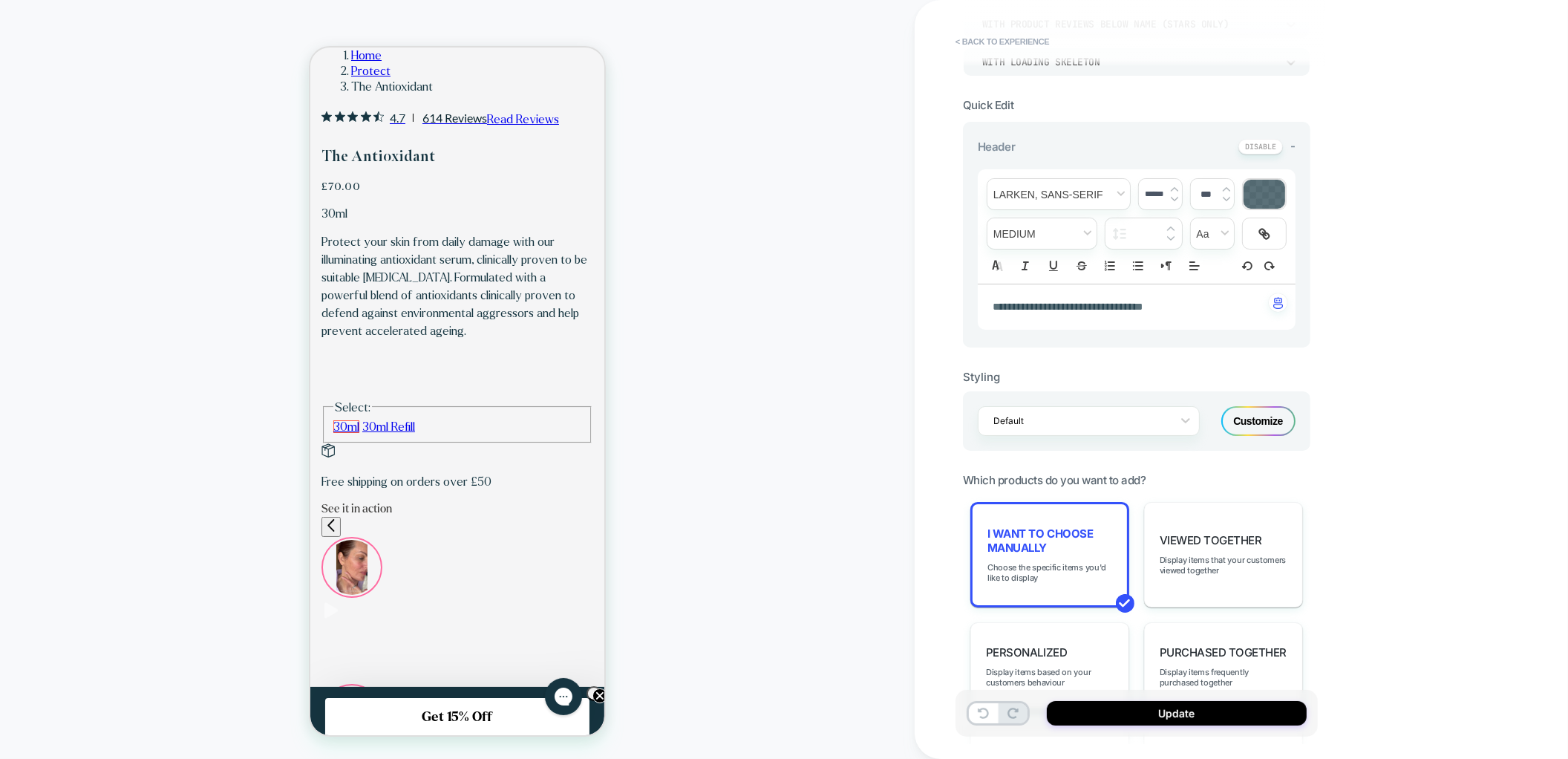
scroll to position [0, 0]
